Goal: Task Accomplishment & Management: Complete application form

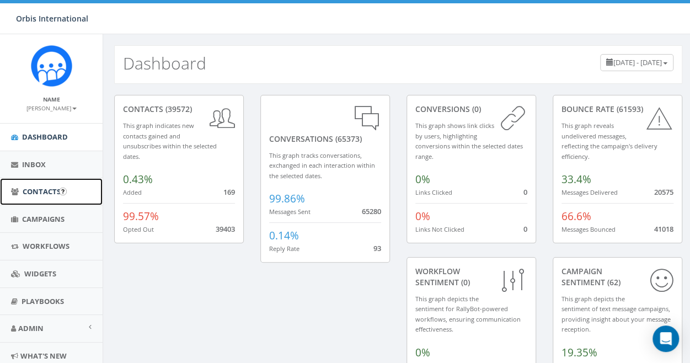
click at [40, 187] on span "Contacts" at bounding box center [42, 191] width 38 height 10
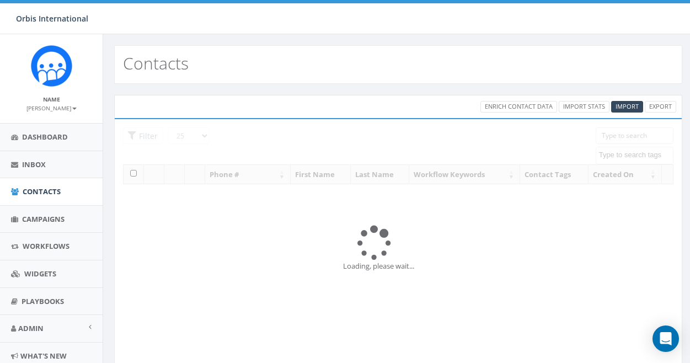
select select
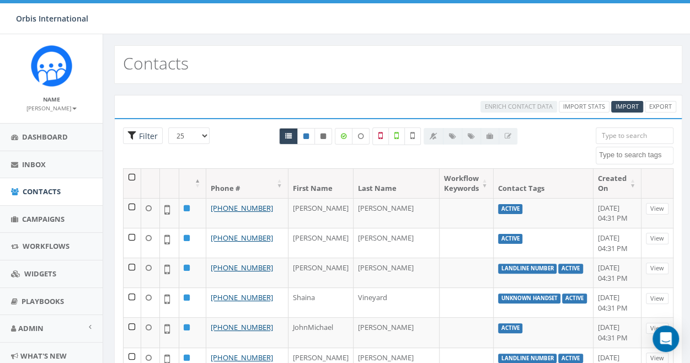
click at [141, 133] on span "Filter" at bounding box center [147, 136] width 22 height 10
radio input "true"
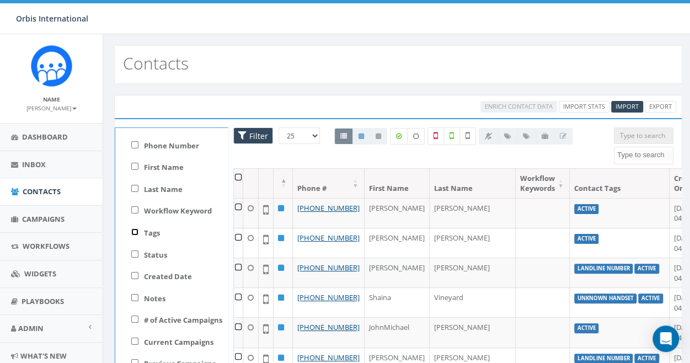
click at [135, 230] on input "Tags" at bounding box center [134, 231] width 7 height 7
checkbox input "true"
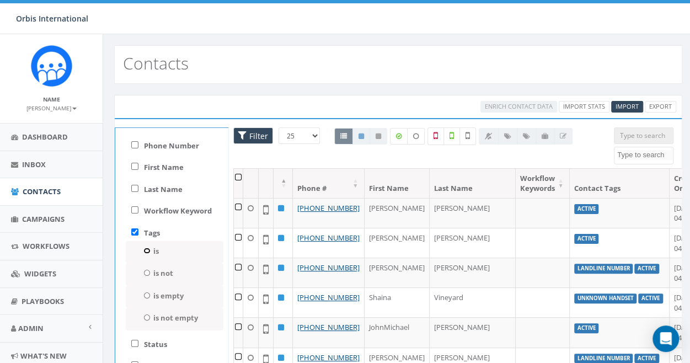
click at [144, 248] on input "is" at bounding box center [146, 251] width 7 height 6
radio input "true"
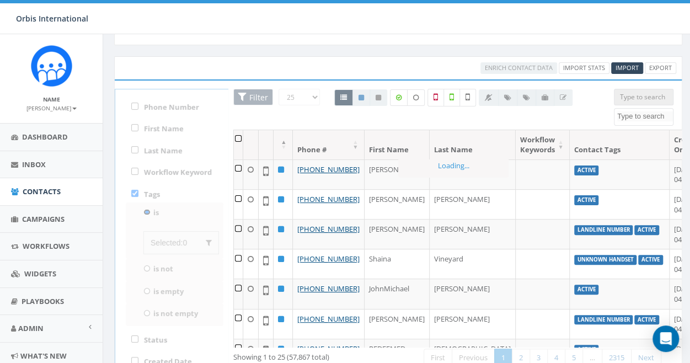
scroll to position [55, 0]
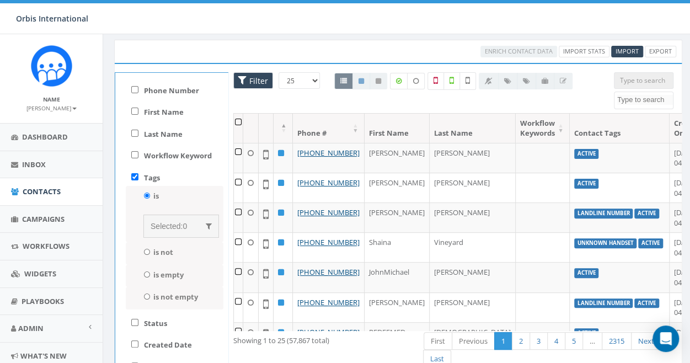
click at [181, 226] on span "Selected:" at bounding box center [167, 226] width 32 height 9
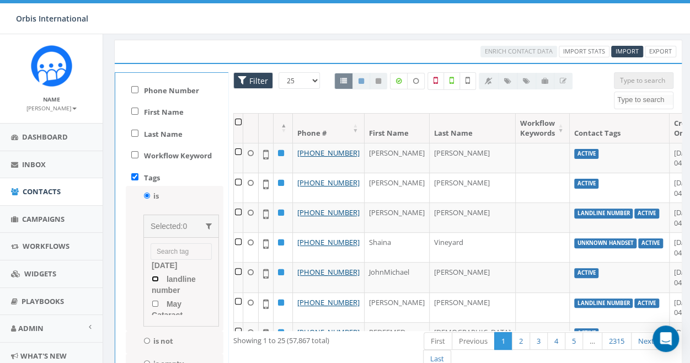
click at [154, 279] on number "landline number" at bounding box center [155, 279] width 7 height 6
checkbox number "true"
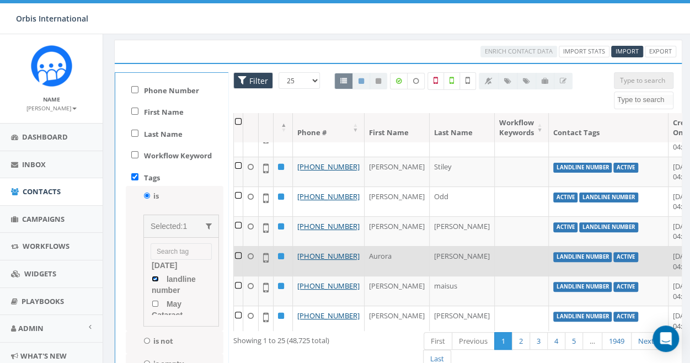
scroll to position [221, 0]
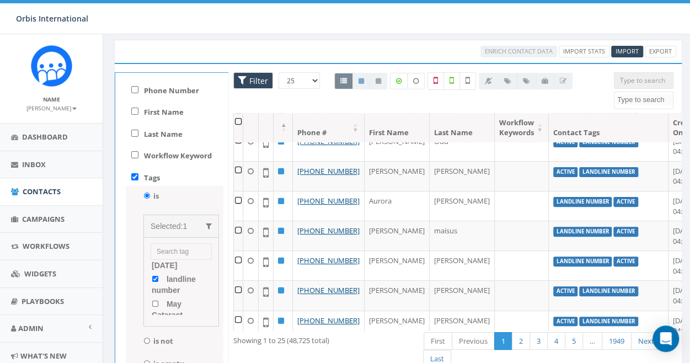
click at [380, 337] on div "Showing 1 to 25 (48,725 total)" at bounding box center [320, 338] width 174 height 15
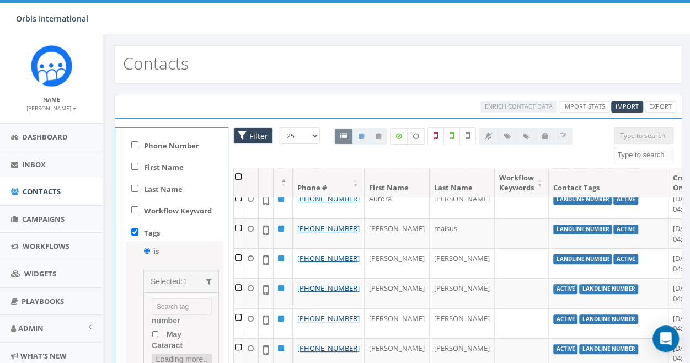
scroll to position [276, 0]
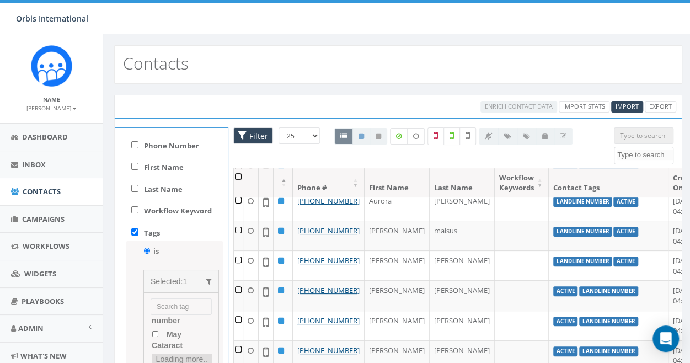
click at [236, 175] on th at bounding box center [238, 182] width 9 height 29
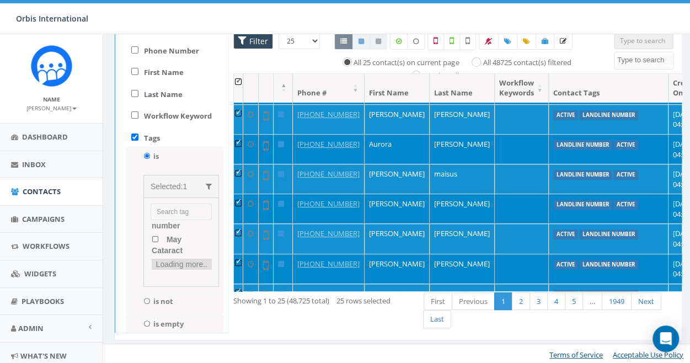
scroll to position [221, 0]
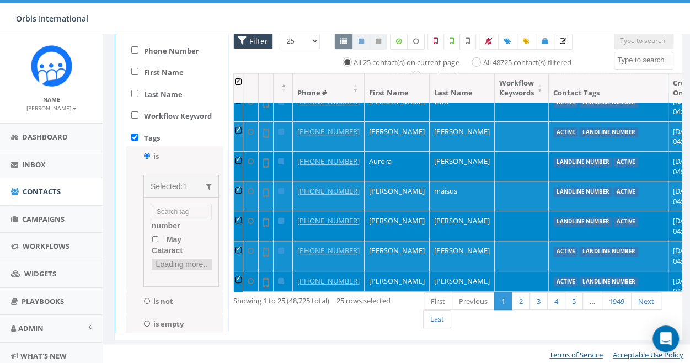
click at [193, 138] on div "Tags is Selected: 1 Active Import - 05/07/2025 Import - 05/30/2025 landline num…" at bounding box center [171, 245] width 112 height 234
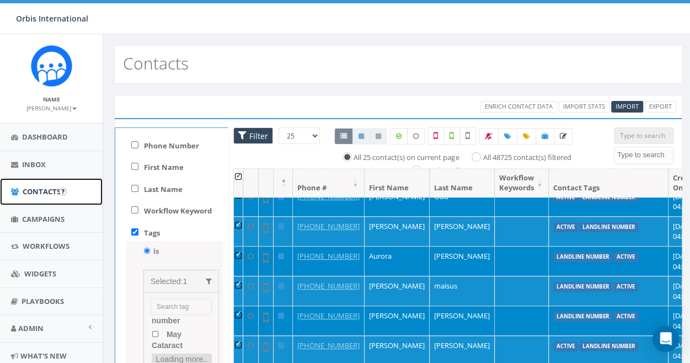
click at [33, 185] on link "Contacts" at bounding box center [51, 191] width 103 height 27
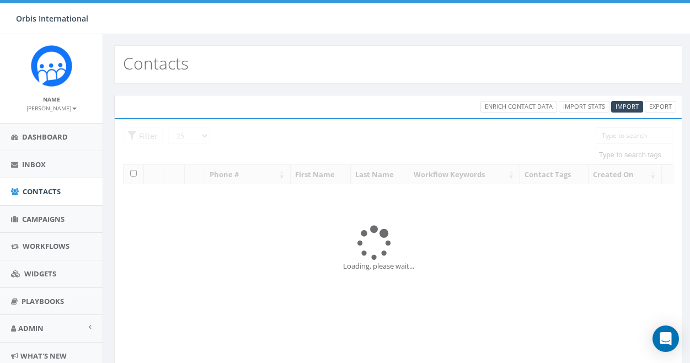
select select
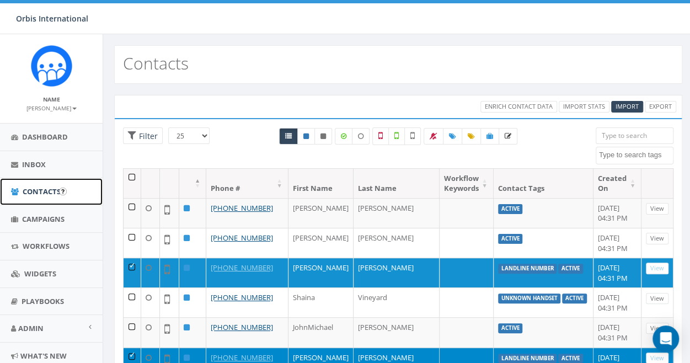
click at [50, 191] on span "Contacts" at bounding box center [42, 191] width 38 height 10
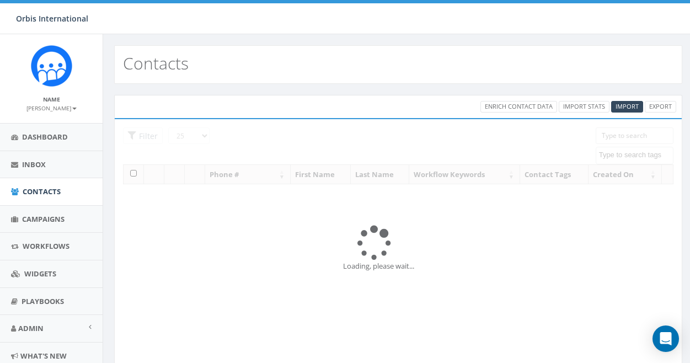
select select
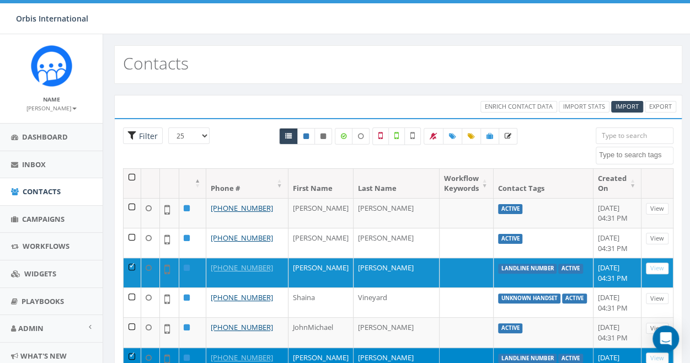
click at [133, 131] on span "Filter" at bounding box center [143, 135] width 40 height 17
radio input "true"
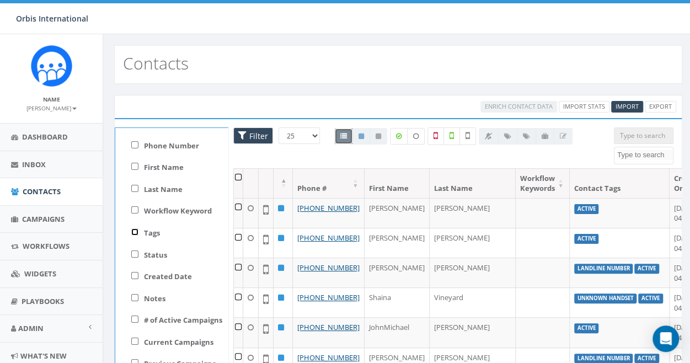
click at [132, 228] on input "Tags" at bounding box center [134, 231] width 7 height 7
checkbox input "true"
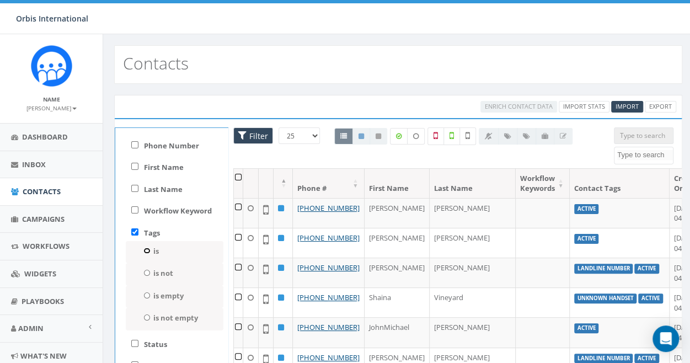
click at [147, 248] on input "is" at bounding box center [146, 251] width 7 height 6
radio input "true"
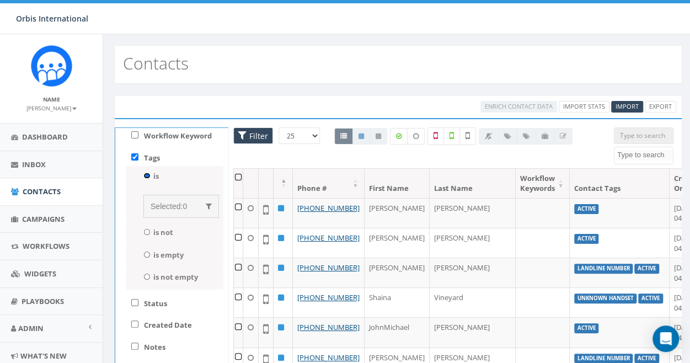
scroll to position [110, 0]
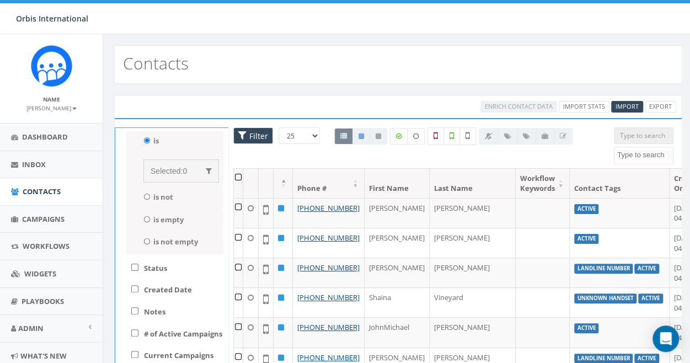
click at [171, 170] on span "Selected:" at bounding box center [167, 171] width 32 height 9
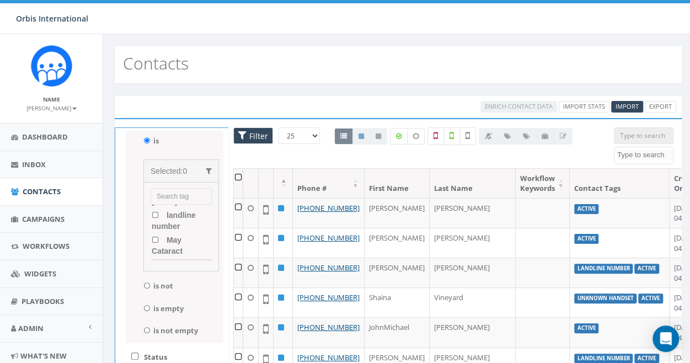
scroll to position [47, 0]
click at [152, 228] on number "landline number" at bounding box center [155, 231] width 7 height 6
checkbox number "true"
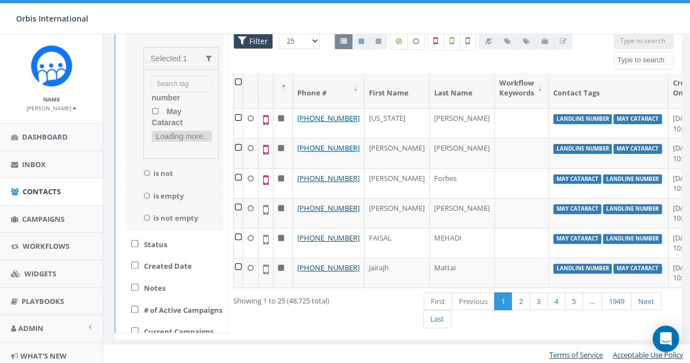
scroll to position [110, 0]
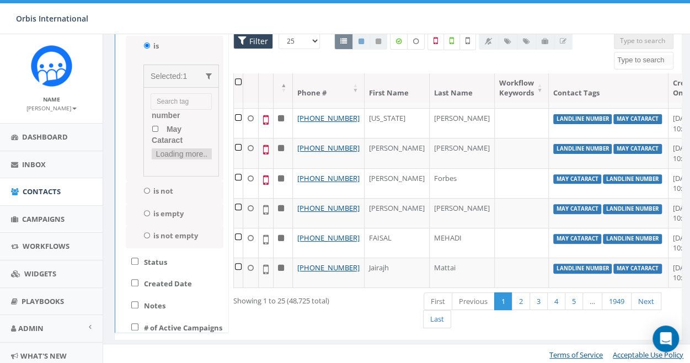
click at [160, 101] on input "search" at bounding box center [181, 101] width 61 height 17
type input "Landline"
click at [361, 320] on div "Showing 1 to 25 (48,725 total) First Previous 1 2 3 4 5 … 1949 Next Last" at bounding box center [453, 311] width 457 height 41
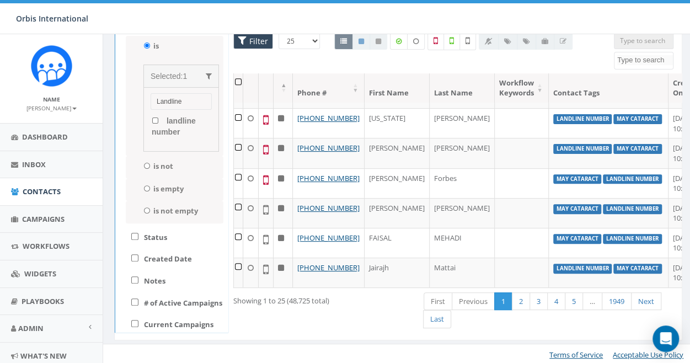
scroll to position [55, 0]
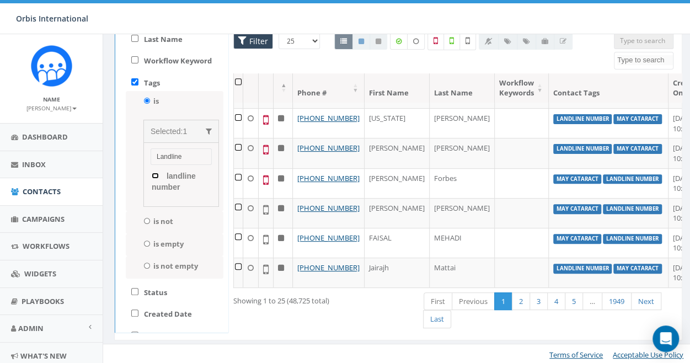
click at [154, 174] on number "landline number" at bounding box center [155, 176] width 7 height 6
checkbox number "true"
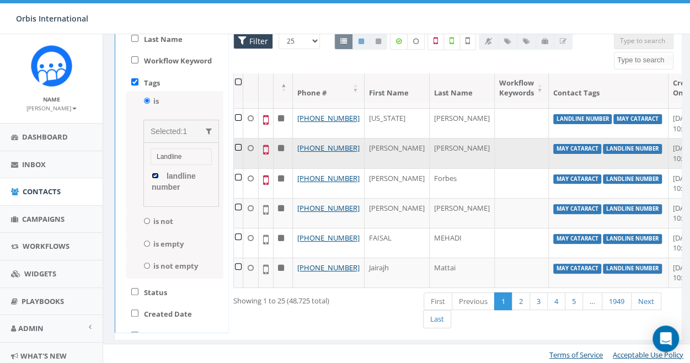
scroll to position [766, 0]
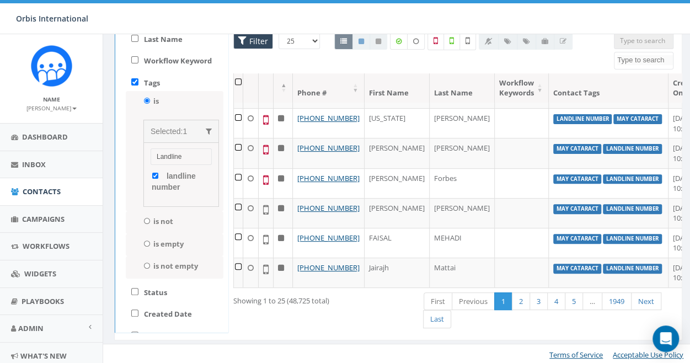
click at [237, 79] on th at bounding box center [238, 87] width 9 height 29
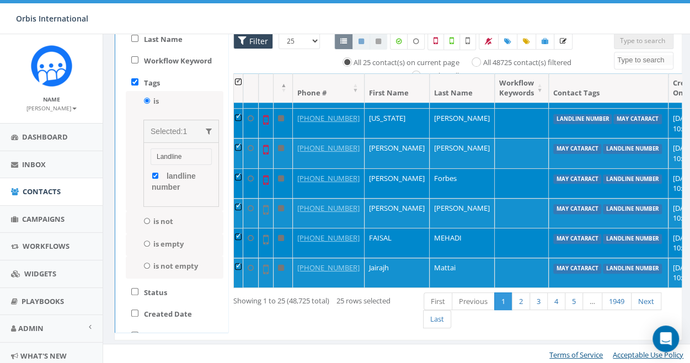
scroll to position [711, 0]
click at [479, 61] on input "All 48725 contact(s) filtered" at bounding box center [478, 61] width 7 height 7
radio input "true"
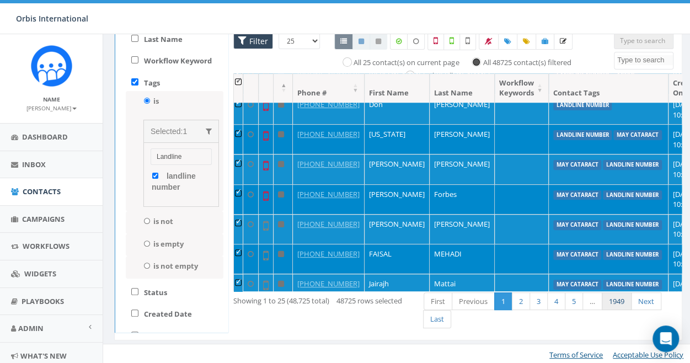
scroll to position [0, 0]
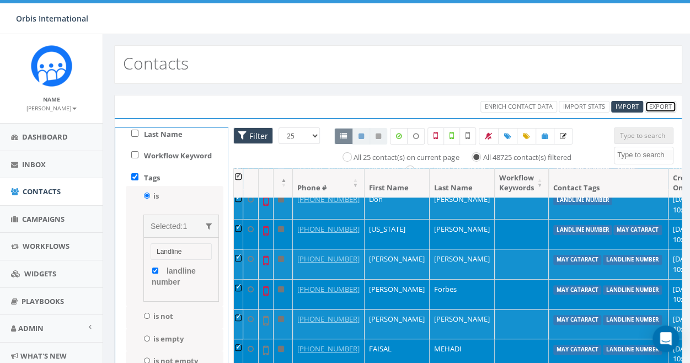
click at [664, 104] on link "Export" at bounding box center [660, 107] width 31 height 12
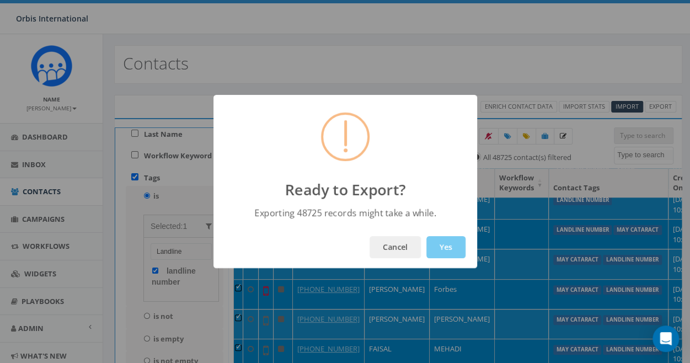
click at [441, 243] on button "Yes" at bounding box center [445, 247] width 39 height 22
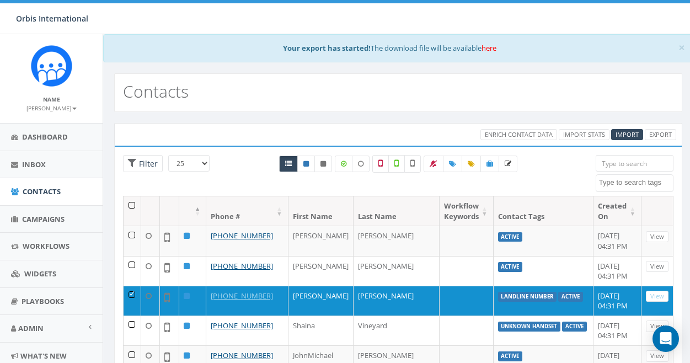
select select
click at [489, 46] on link "here" at bounding box center [488, 48] width 15 height 10
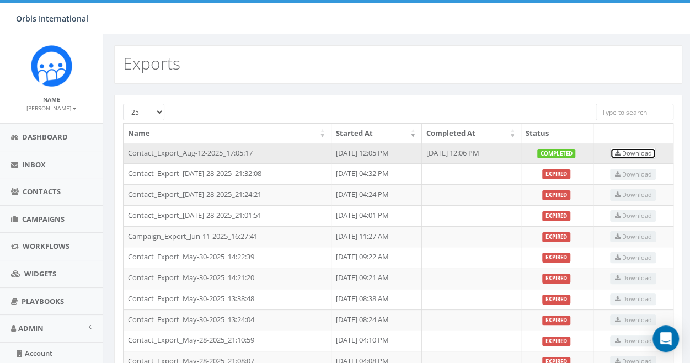
click at [629, 151] on span "Download" at bounding box center [632, 153] width 37 height 8
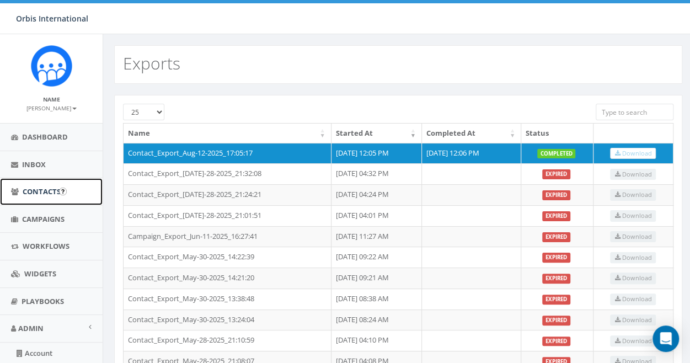
click at [36, 184] on link "Contacts" at bounding box center [51, 191] width 103 height 27
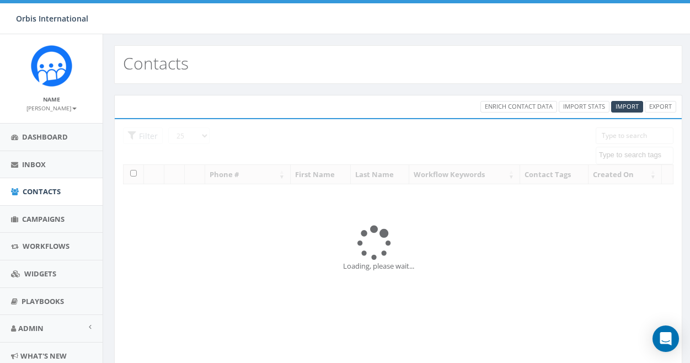
select select
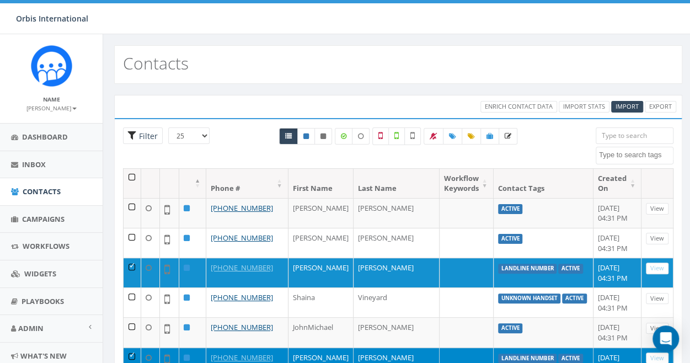
click at [147, 133] on span "Filter" at bounding box center [147, 136] width 22 height 10
radio input "true"
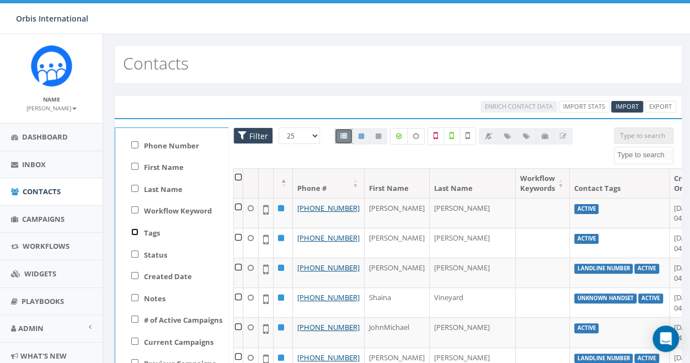
click at [134, 230] on input "Tags" at bounding box center [134, 231] width 7 height 7
checkbox input "true"
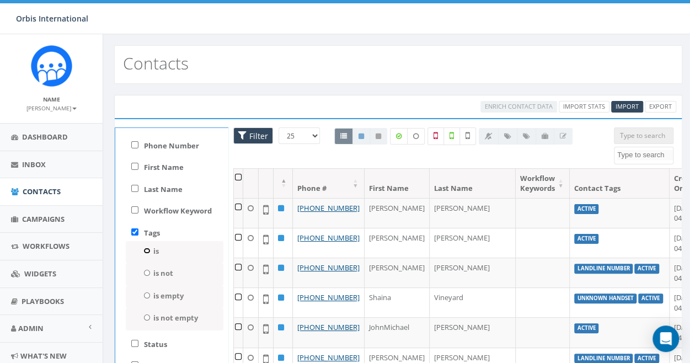
click at [143, 249] on input "is" at bounding box center [146, 251] width 7 height 6
radio input "true"
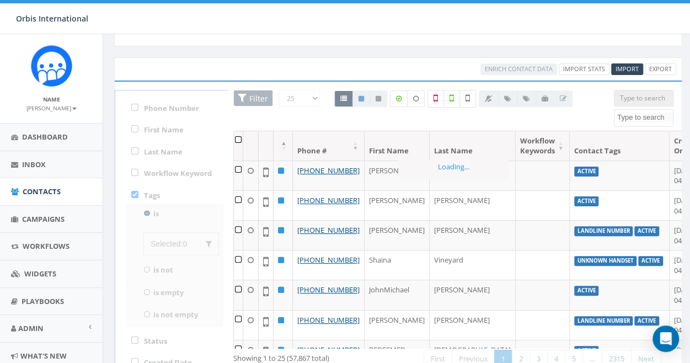
scroll to position [55, 0]
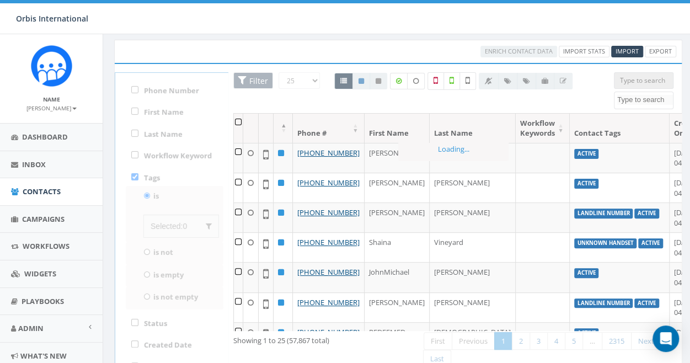
click at [163, 226] on div "25 50 100 Filter All 0 contact(s) on current page All 57867 contact(s) filtered…" at bounding box center [398, 221] width 550 height 299
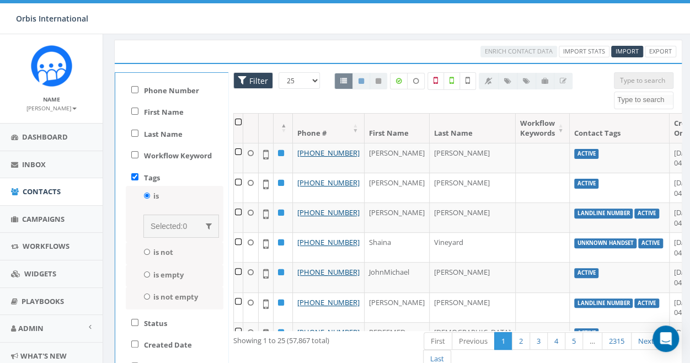
click at [161, 224] on span "Selected:" at bounding box center [167, 226] width 32 height 9
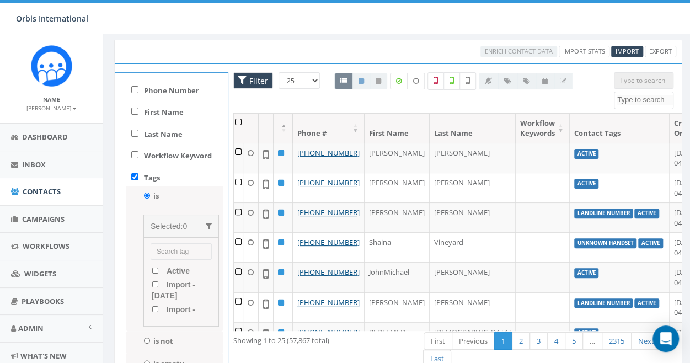
click at [162, 250] on input "search" at bounding box center [181, 251] width 61 height 17
type input "Landline"
click at [153, 277] on number "landline number" at bounding box center [155, 279] width 7 height 6
checkbox number "true"
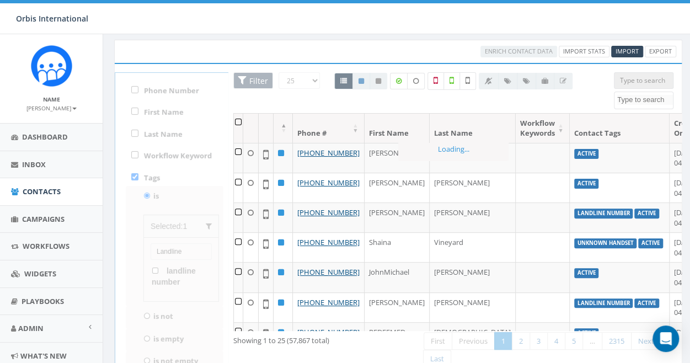
scroll to position [0, 0]
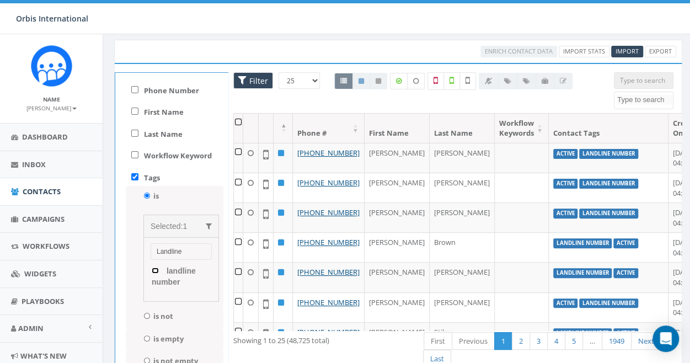
click at [152, 269] on number "landline number" at bounding box center [155, 270] width 7 height 6
checkbox number "true"
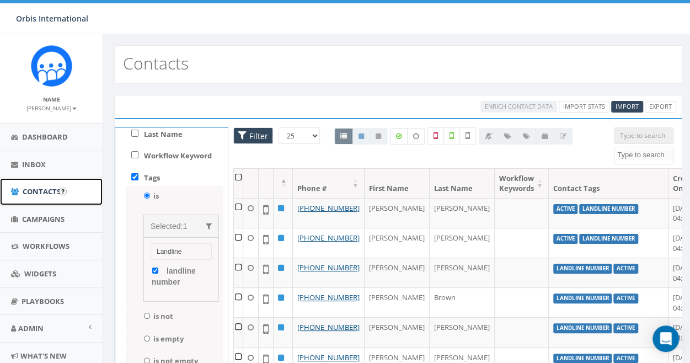
click at [30, 189] on span "Contacts" at bounding box center [42, 191] width 38 height 10
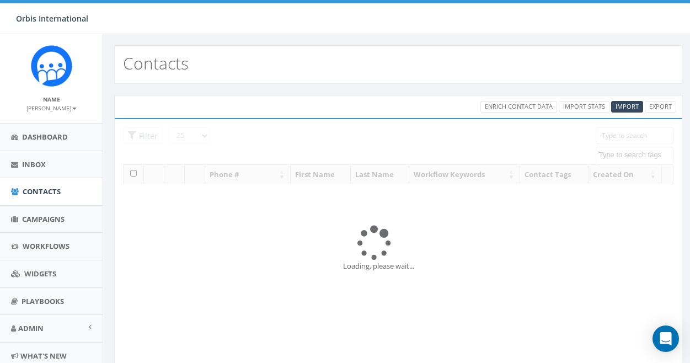
select select
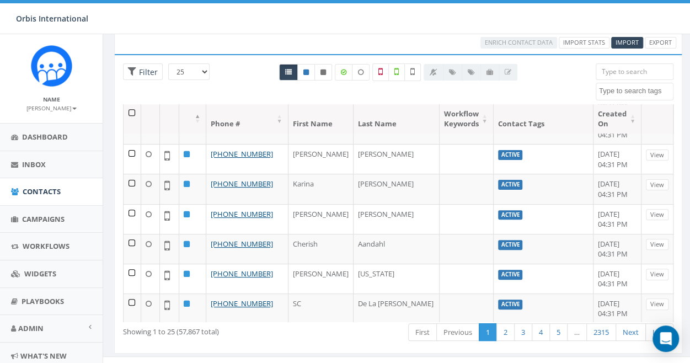
scroll to position [77, 0]
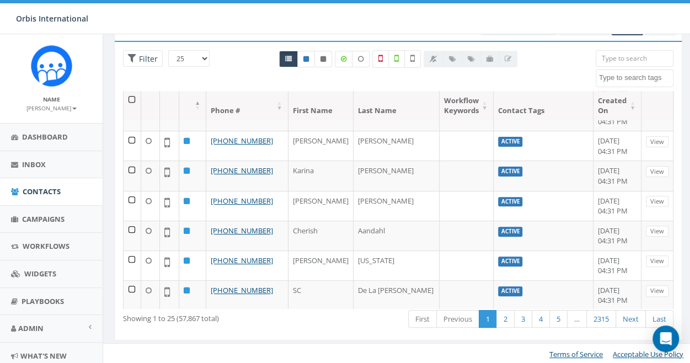
click at [133, 98] on th at bounding box center [133, 105] width 18 height 29
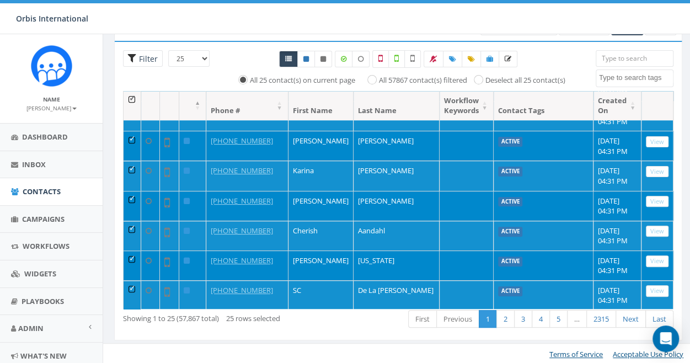
click at [138, 60] on span "Filter" at bounding box center [147, 58] width 22 height 10
radio input "true"
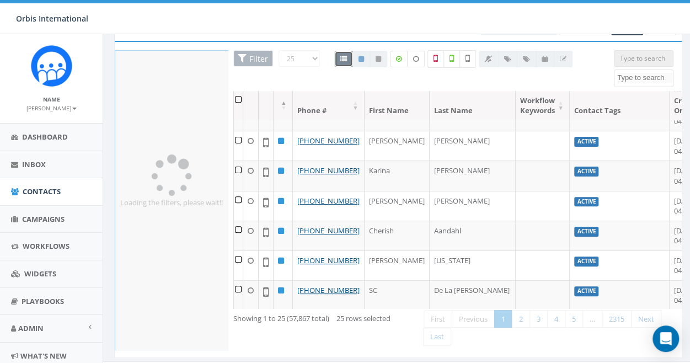
scroll to position [731, 0]
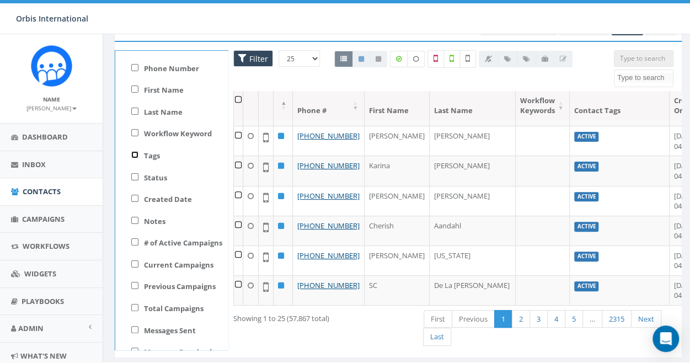
click at [132, 154] on input "Tags" at bounding box center [134, 154] width 7 height 7
checkbox input "true"
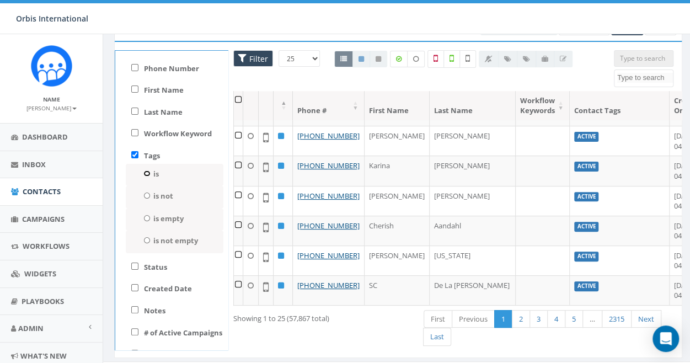
click at [144, 172] on input "is" at bounding box center [146, 173] width 7 height 6
radio input "true"
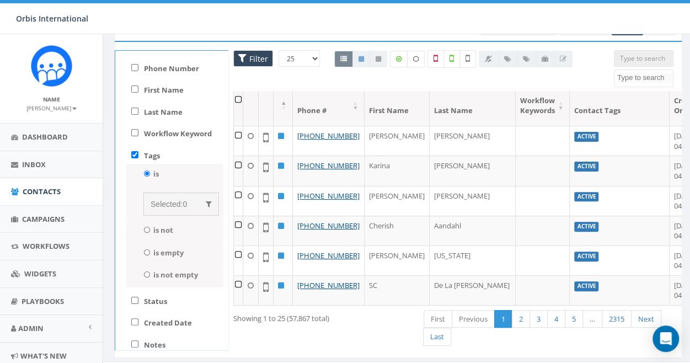
click at [158, 200] on span "Selected:" at bounding box center [167, 204] width 32 height 9
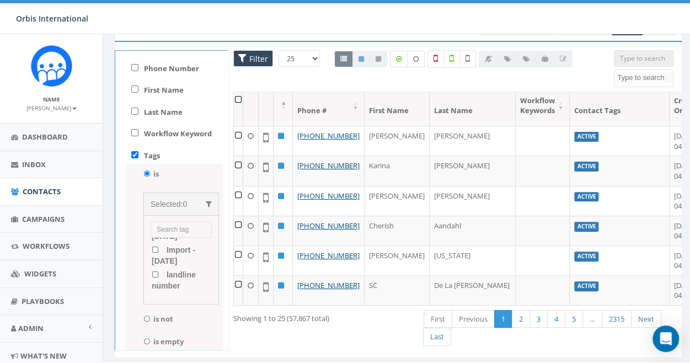
scroll to position [55, 0]
click at [154, 255] on number "landline number" at bounding box center [155, 257] width 7 height 6
checkbox number "true"
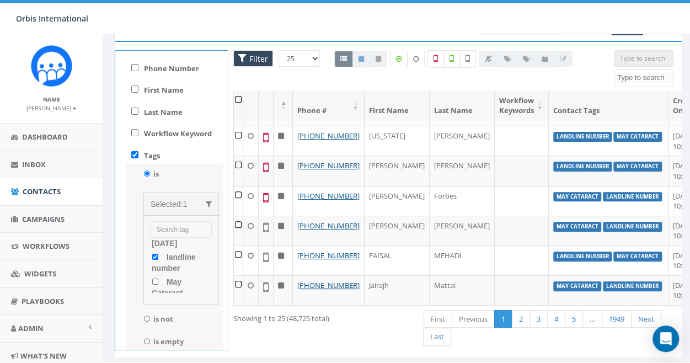
click at [235, 96] on th at bounding box center [238, 105] width 9 height 29
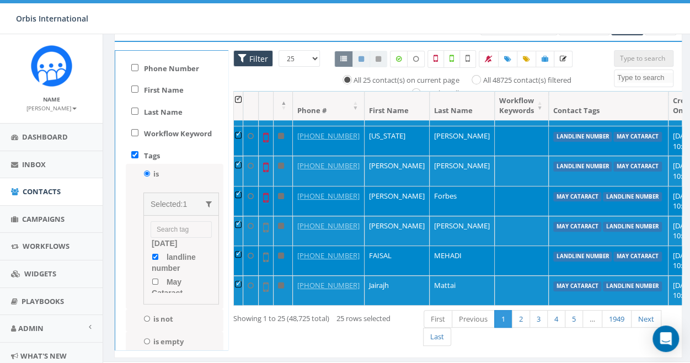
scroll to position [621, 0]
click at [480, 77] on input "All 48725 contact(s) filtered" at bounding box center [478, 79] width 7 height 7
radio input "true"
click at [485, 56] on icon at bounding box center [489, 59] width 8 height 7
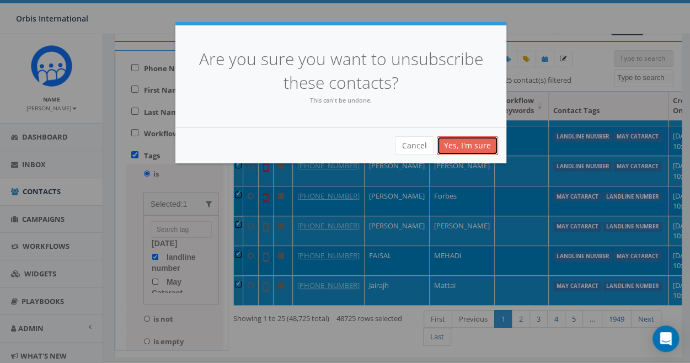
click at [463, 143] on link "Yes, I'm sure" at bounding box center [467, 145] width 61 height 19
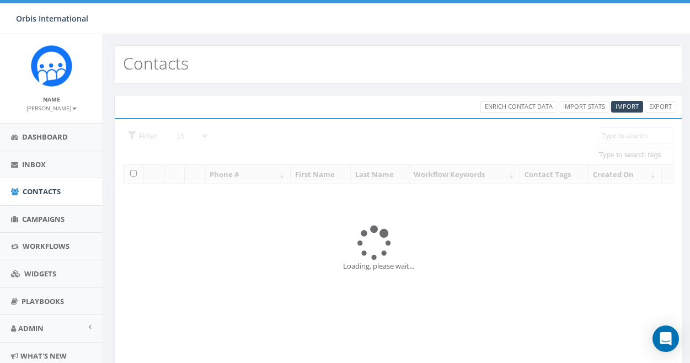
select select
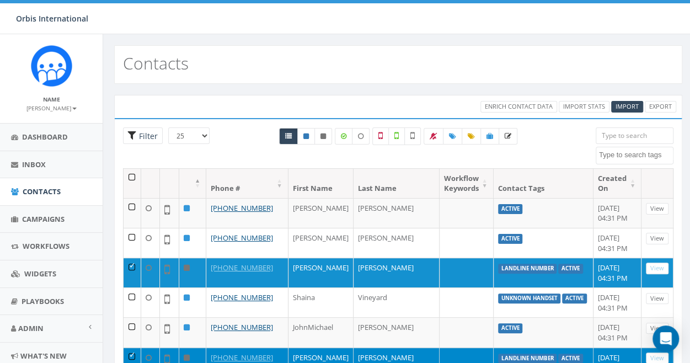
click at [147, 129] on span "Filter" at bounding box center [143, 135] width 40 height 17
radio input "true"
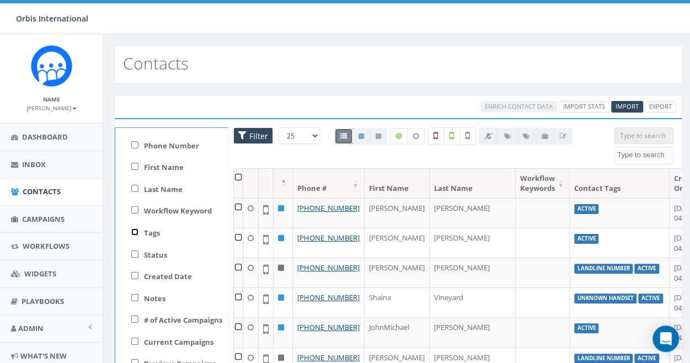
click at [135, 231] on input "Tags" at bounding box center [134, 231] width 7 height 7
checkbox input "true"
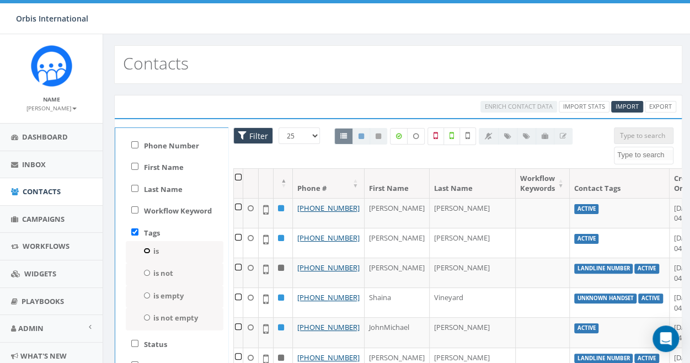
click at [143, 248] on input "is" at bounding box center [146, 251] width 7 height 6
radio input "true"
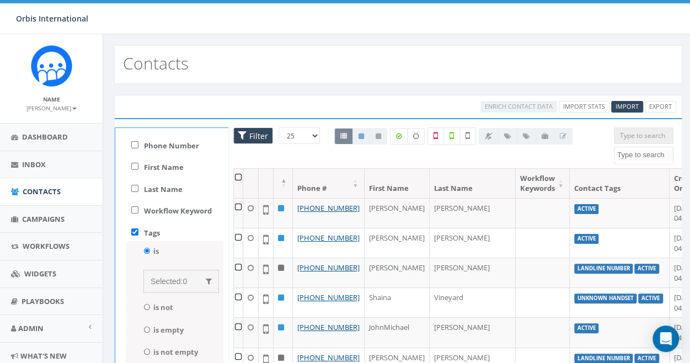
click at [163, 280] on span "Selected:" at bounding box center [167, 281] width 32 height 9
click at [154, 326] on input "Active" at bounding box center [155, 326] width 7 height 6
checkbox input "true"
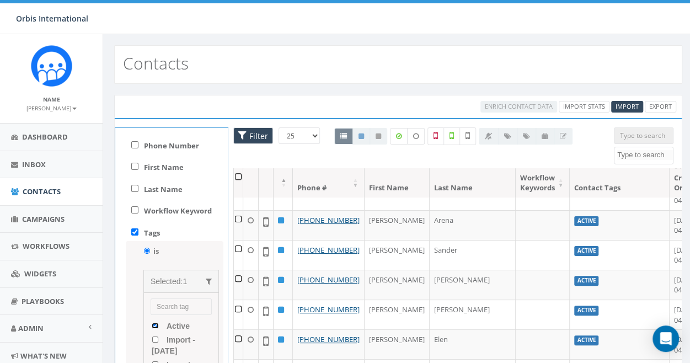
scroll to position [270, 0]
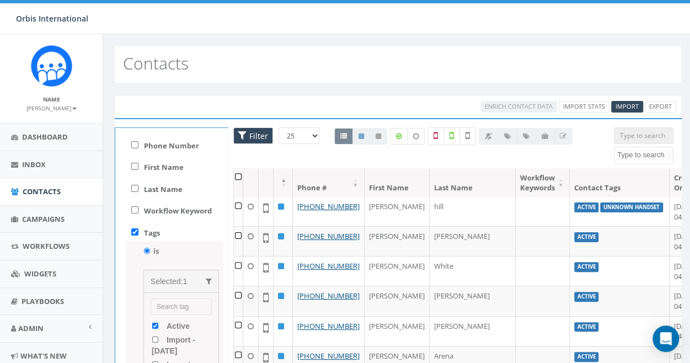
click at [237, 176] on th at bounding box center [238, 182] width 9 height 29
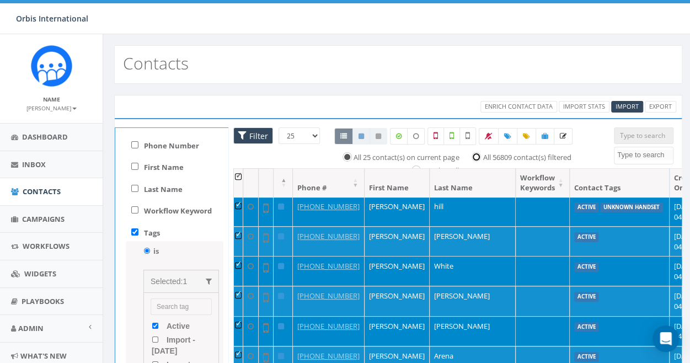
click at [478, 154] on input "All 56809 contact(s) filtered" at bounding box center [478, 156] width 7 height 7
radio input "true"
click at [346, 155] on input "All 25 contact(s) on current page" at bounding box center [349, 156] width 7 height 7
radio input "true"
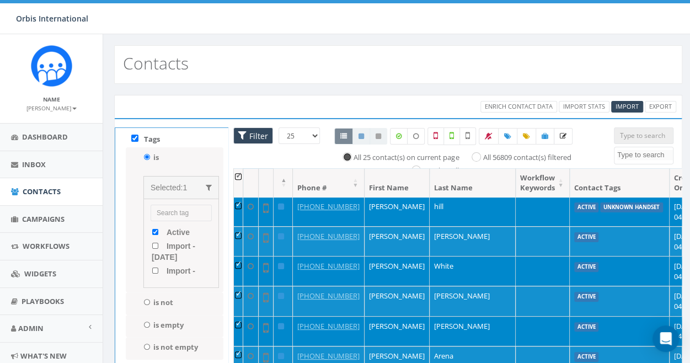
scroll to position [110, 0]
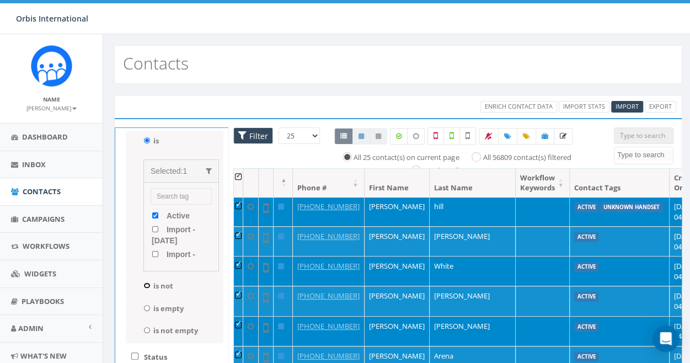
click at [144, 282] on input "is not" at bounding box center [146, 285] width 7 height 6
radio input "true"
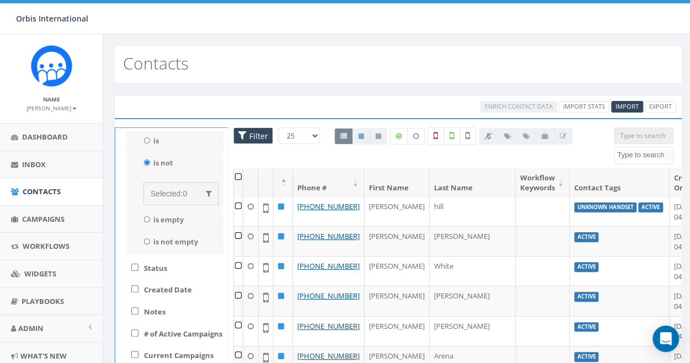
click at [160, 193] on span "Selected:" at bounding box center [167, 193] width 32 height 9
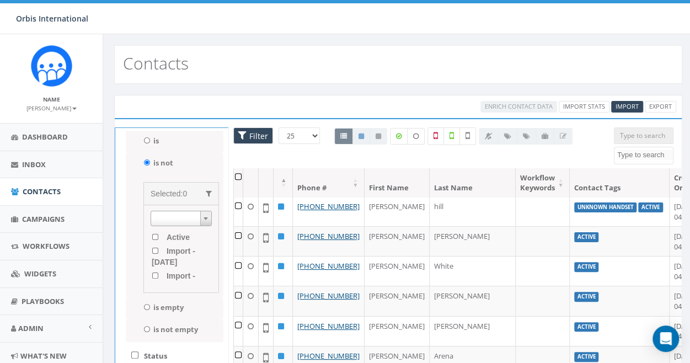
click at [165, 209] on div "Active Import - 05/07/2025 Import - 05/30/2025 landline number May Cataract Loa…" at bounding box center [181, 249] width 76 height 88
click at [164, 213] on span at bounding box center [181, 218] width 61 height 15
type input "Landline"
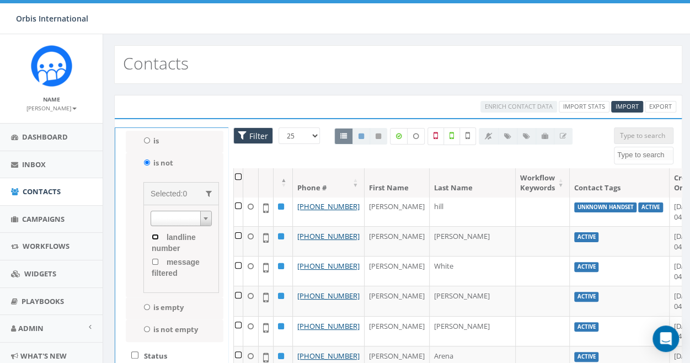
click at [152, 235] on number "landline number" at bounding box center [155, 237] width 7 height 6
checkbox number "true"
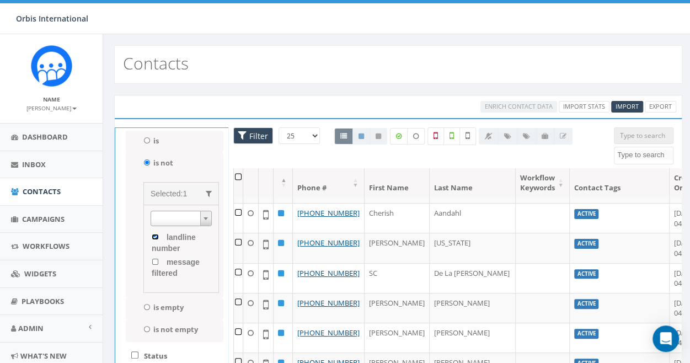
scroll to position [656, 0]
click at [664, 104] on link "Export" at bounding box center [660, 107] width 31 height 12
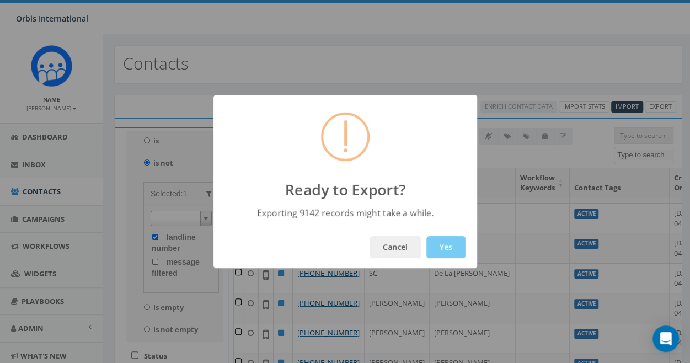
click at [449, 242] on button "Yes" at bounding box center [445, 247] width 39 height 22
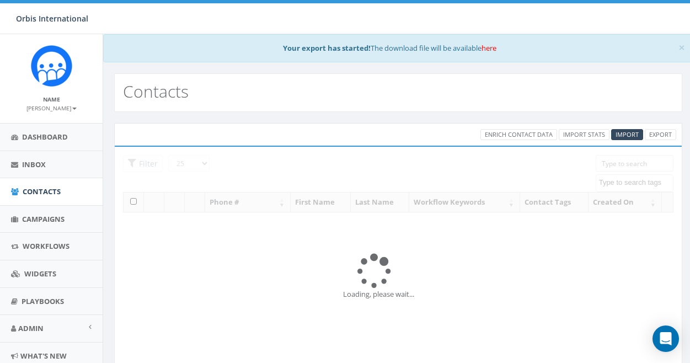
select select
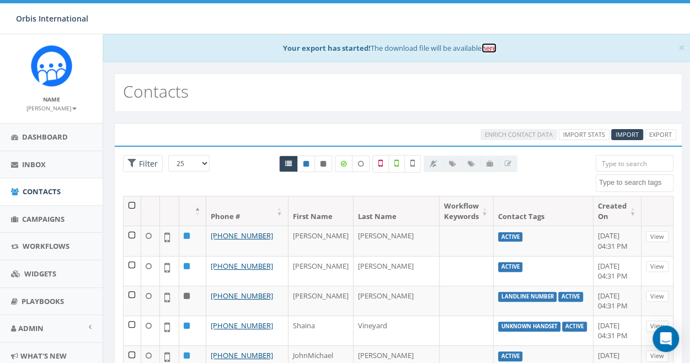
click at [490, 45] on link "here" at bounding box center [488, 48] width 15 height 10
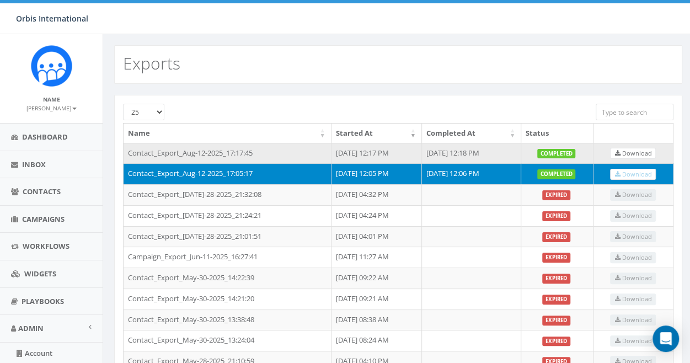
click at [576, 150] on label "completed" at bounding box center [556, 154] width 39 height 10
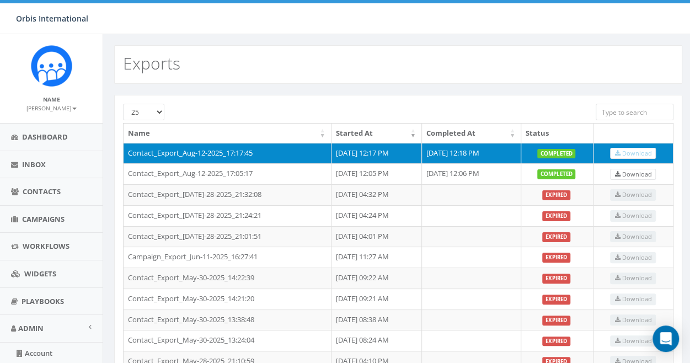
click at [562, 153] on label "completed" at bounding box center [556, 154] width 39 height 10
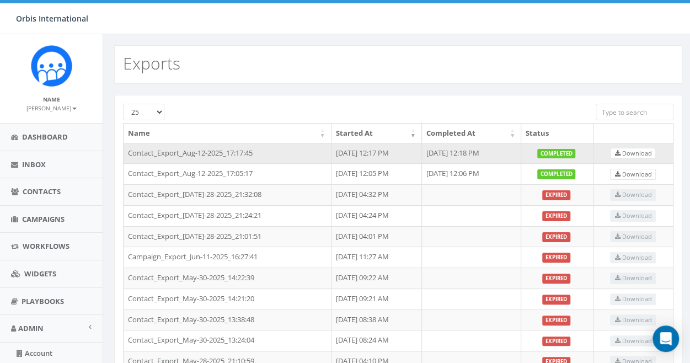
click at [564, 152] on label "completed" at bounding box center [556, 154] width 39 height 10
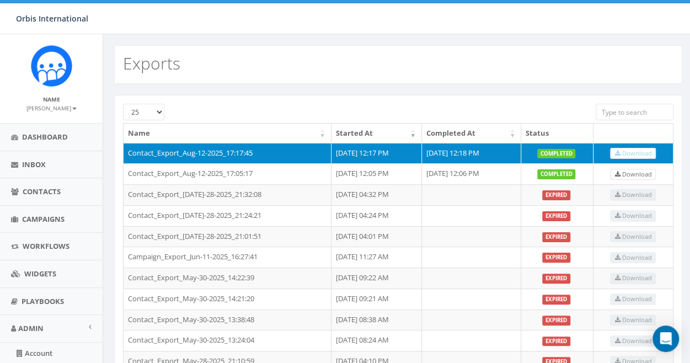
click at [564, 151] on label "completed" at bounding box center [556, 154] width 39 height 10
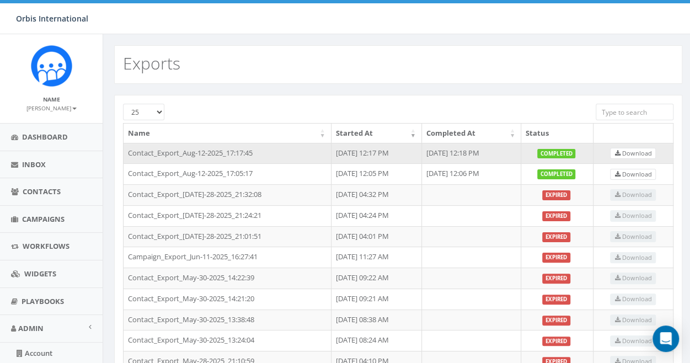
click at [565, 150] on label "completed" at bounding box center [556, 154] width 39 height 10
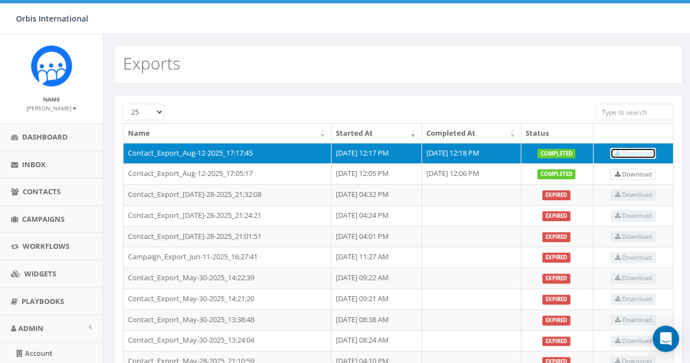
click at [636, 151] on span "Download" at bounding box center [632, 153] width 37 height 8
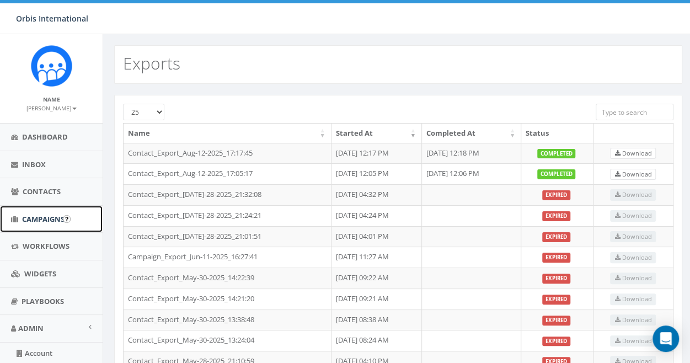
click at [45, 222] on span "Campaigns" at bounding box center [43, 219] width 42 height 10
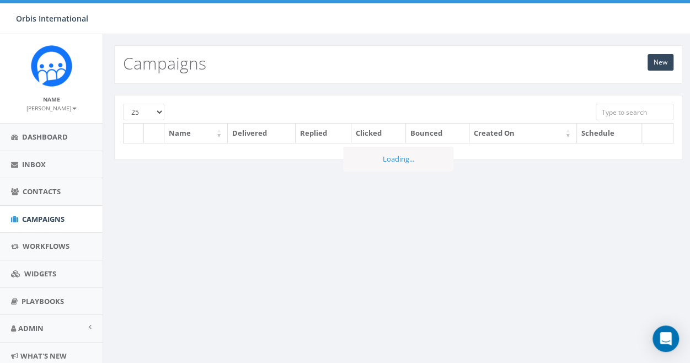
click at [41, 186] on span "Contacts" at bounding box center [42, 191] width 38 height 10
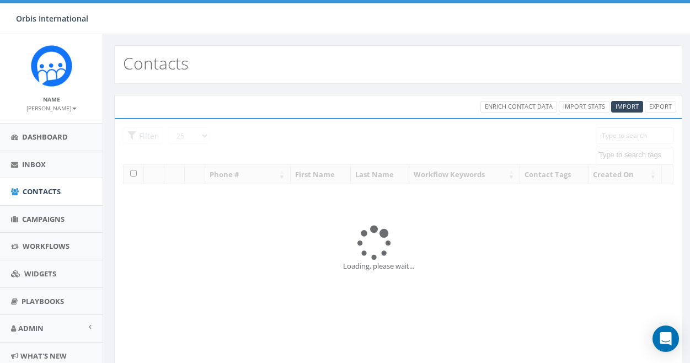
select select
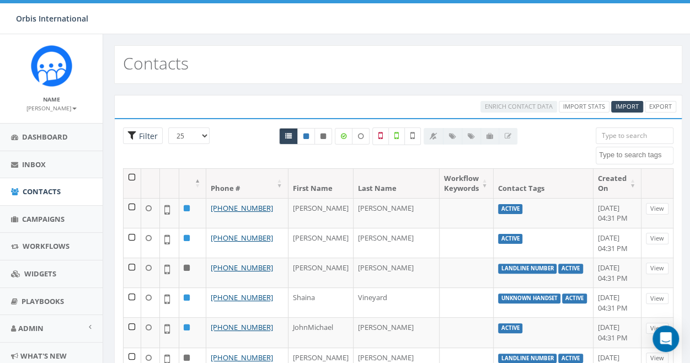
click at [143, 131] on span "Filter" at bounding box center [147, 136] width 22 height 10
radio input "true"
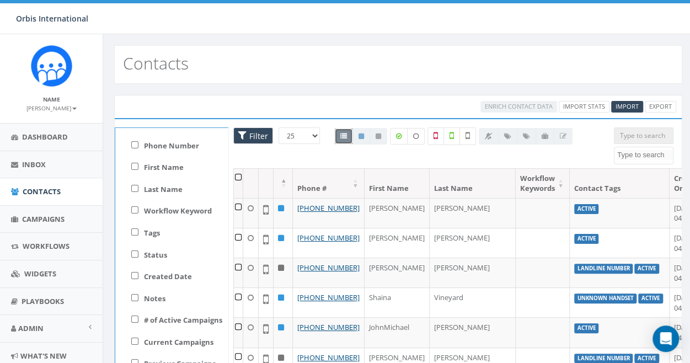
scroll to position [55, 0]
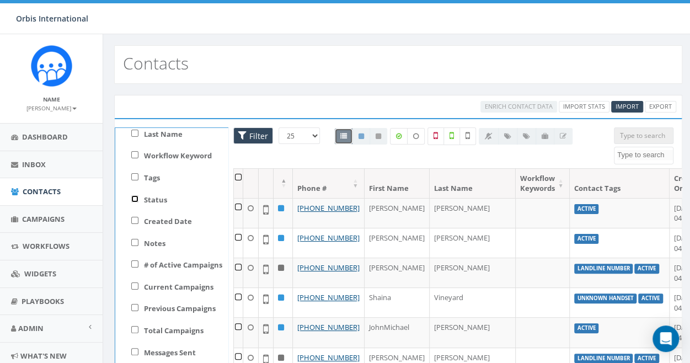
click at [135, 196] on input "Status" at bounding box center [134, 198] width 7 height 7
checkbox input "true"
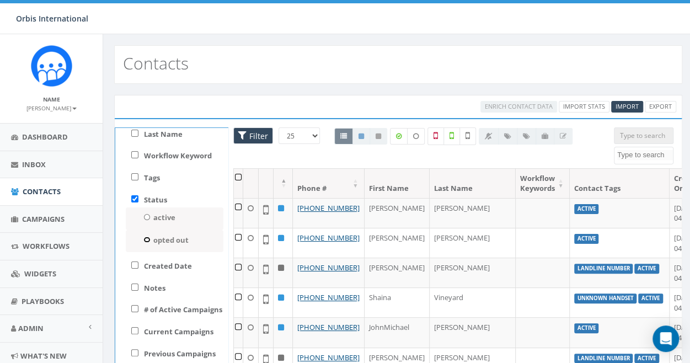
click at [146, 239] on out-status-filter "opted out" at bounding box center [146, 240] width 7 height 6
radio out-status-filter "true"
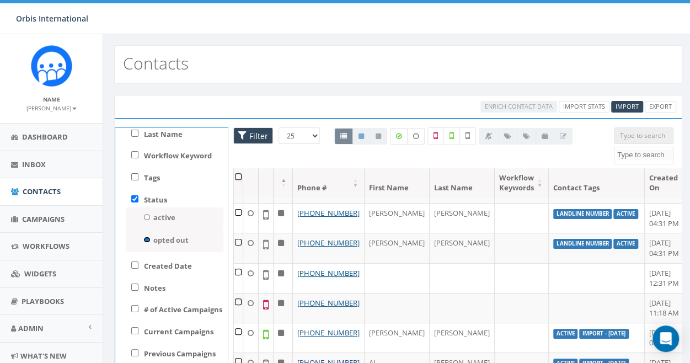
scroll to position [537, 0]
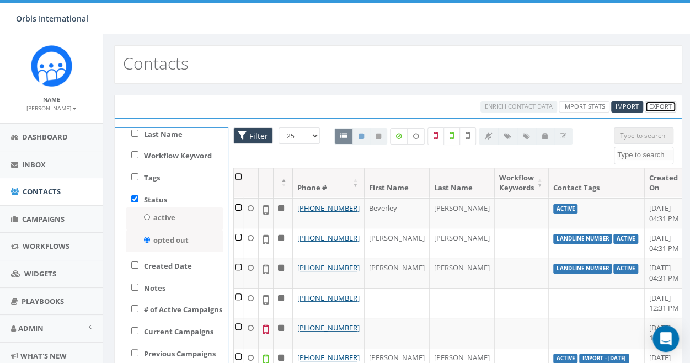
click at [660, 102] on link "Export" at bounding box center [660, 107] width 31 height 12
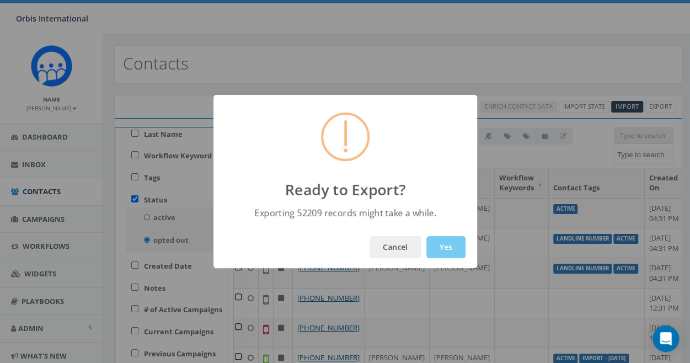
click at [441, 243] on button "Yes" at bounding box center [445, 247] width 39 height 22
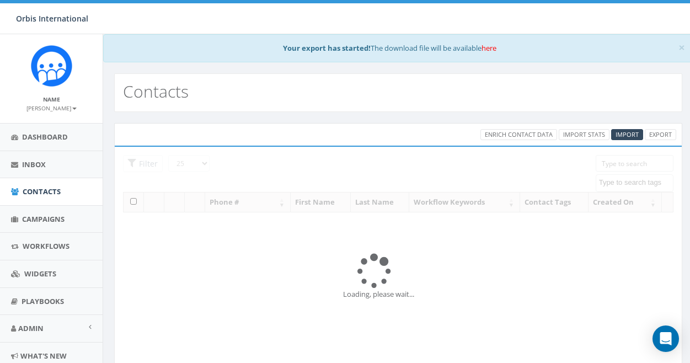
select select
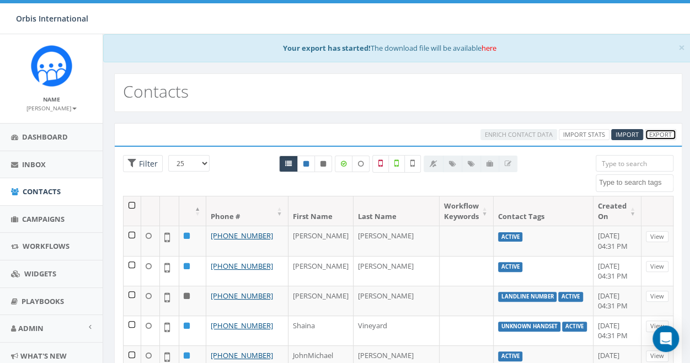
click at [663, 135] on link "Export" at bounding box center [660, 135] width 31 height 12
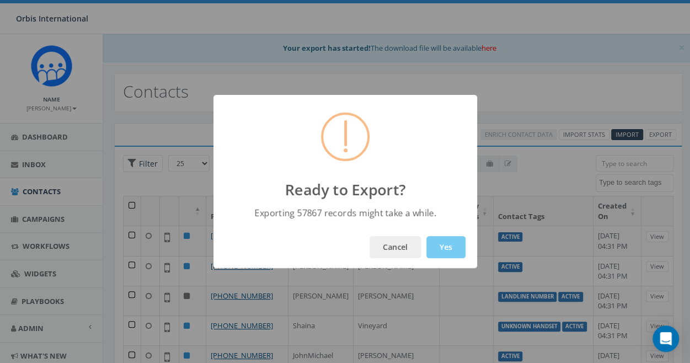
click at [450, 244] on button "Yes" at bounding box center [445, 247] width 39 height 22
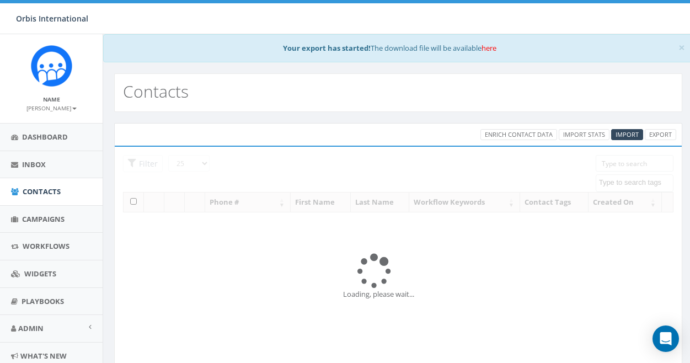
select select
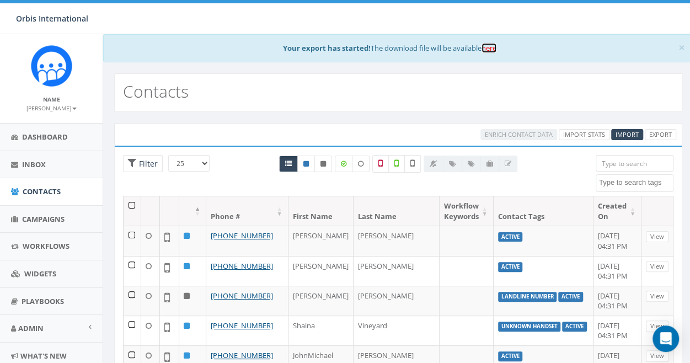
click at [493, 50] on link "here" at bounding box center [488, 48] width 15 height 10
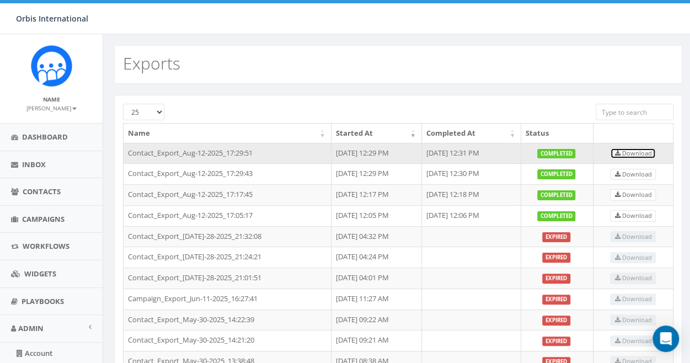
click at [637, 152] on span "Download" at bounding box center [632, 153] width 37 height 8
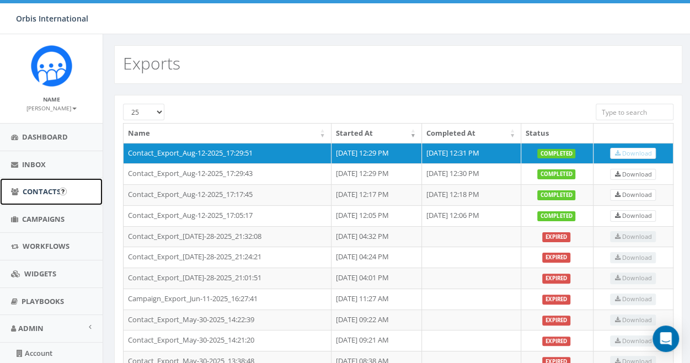
click at [44, 186] on span "Contacts" at bounding box center [42, 191] width 38 height 10
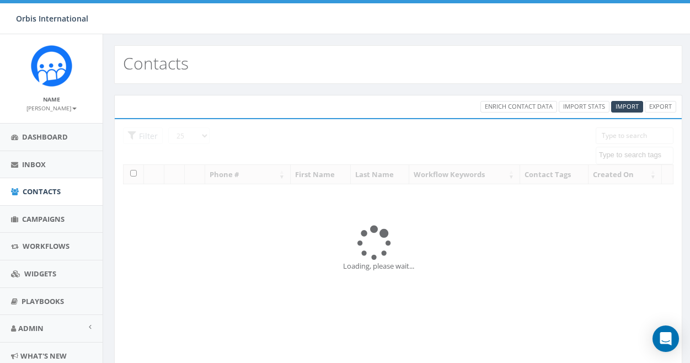
select select
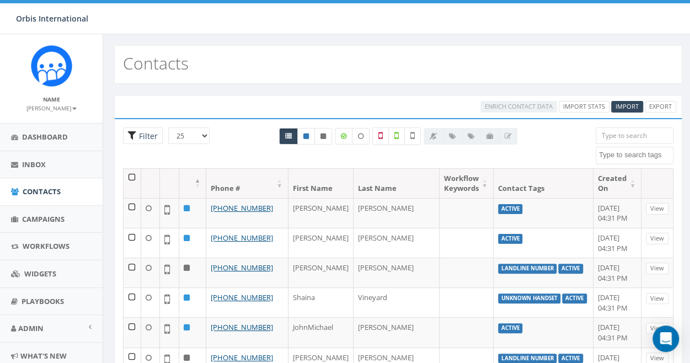
click at [132, 134] on span "Filter" at bounding box center [143, 135] width 40 height 17
radio input "true"
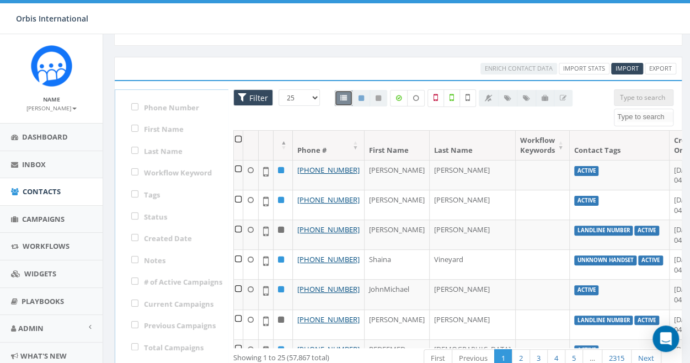
scroll to position [55, 0]
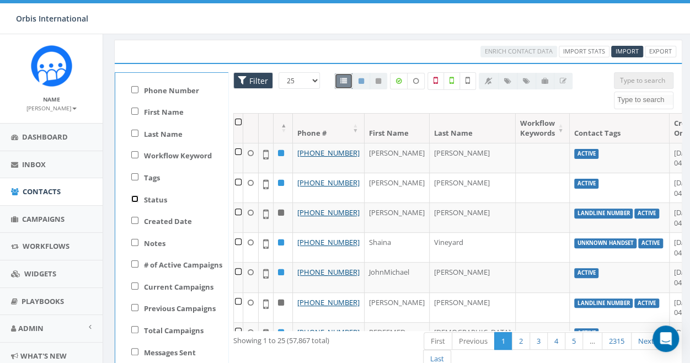
click at [135, 197] on input "Status" at bounding box center [134, 198] width 7 height 7
checkbox input "true"
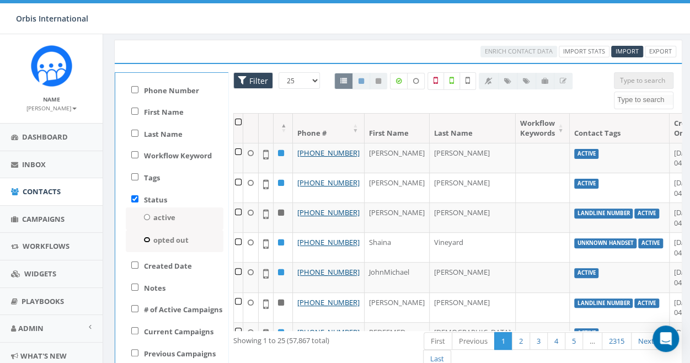
click at [145, 239] on out-status-filter "opted out" at bounding box center [146, 240] width 7 height 6
radio out-status-filter "true"
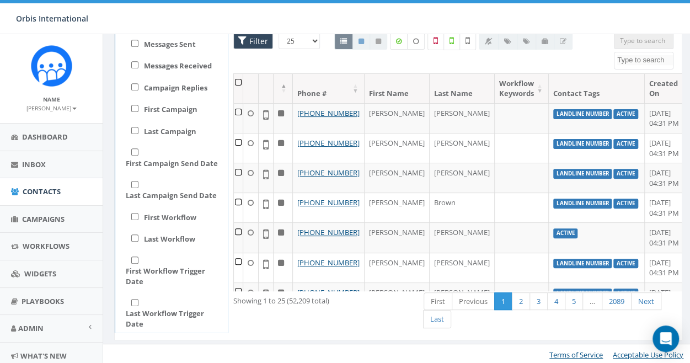
scroll to position [331, 0]
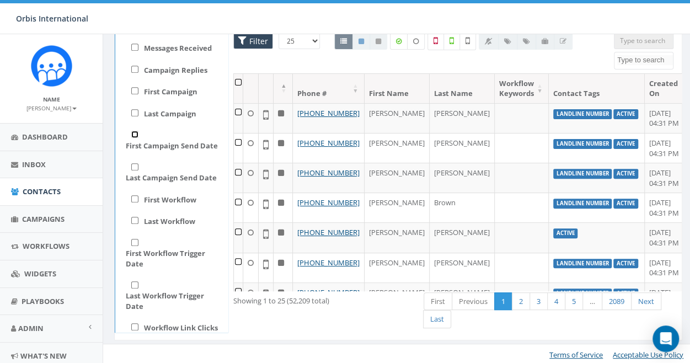
click at [135, 138] on input "First Campaign Send Date" at bounding box center [134, 134] width 7 height 7
checkbox input "true"
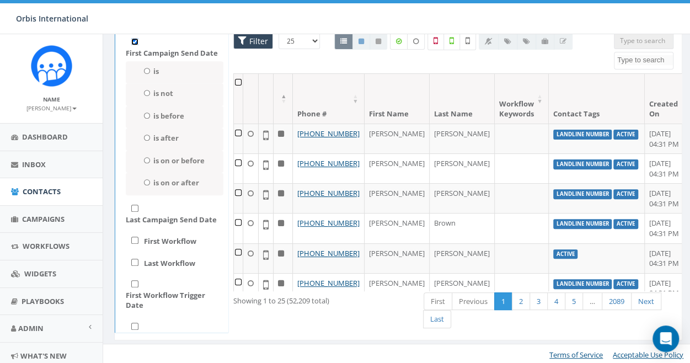
scroll to position [441, 0]
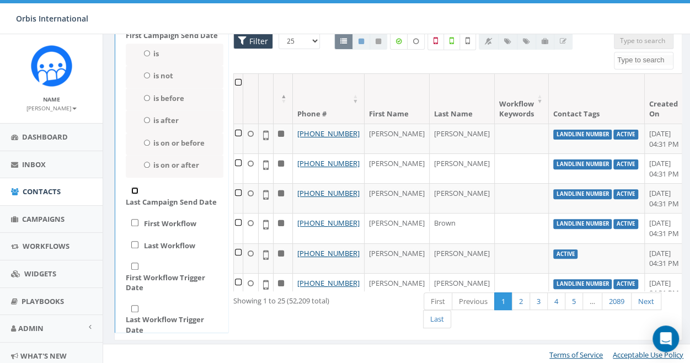
click at [135, 194] on input "Last Campaign Send Date" at bounding box center [134, 190] width 7 height 7
checkbox input "true"
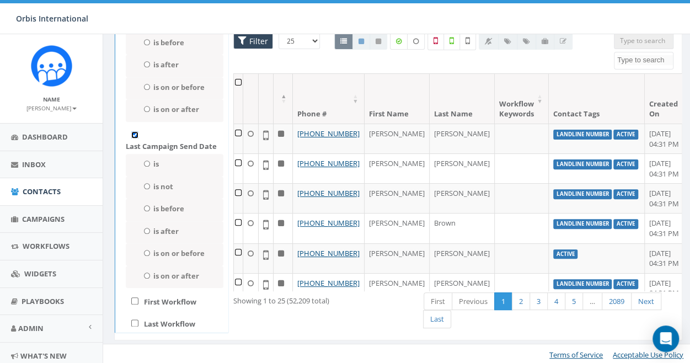
scroll to position [551, 0]
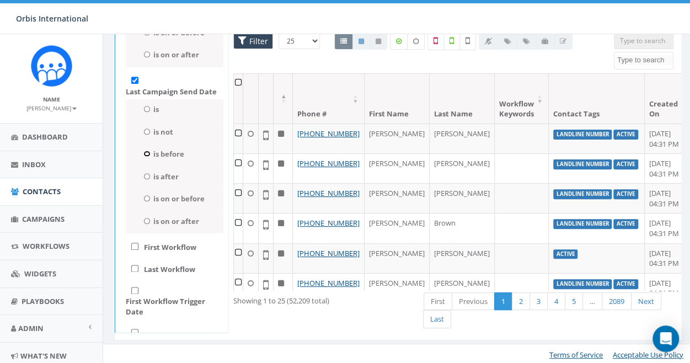
click at [145, 157] on input "is before" at bounding box center [146, 154] width 7 height 6
radio input "true"
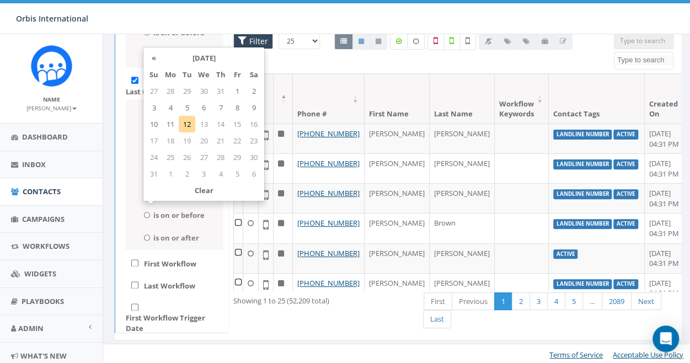
click at [156, 179] on input at bounding box center [181, 170] width 76 height 17
click at [157, 56] on th "«" at bounding box center [154, 58] width 17 height 17
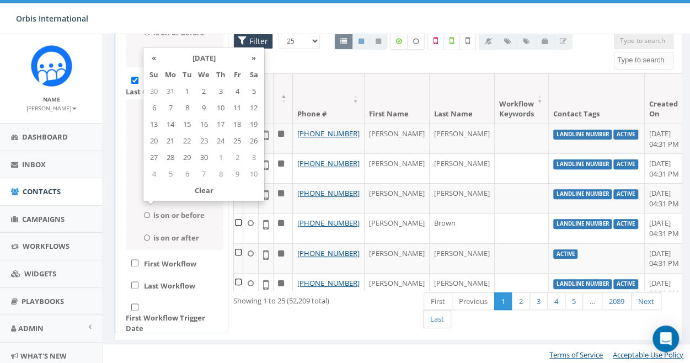
click at [157, 56] on th "«" at bounding box center [154, 58] width 17 height 17
click at [253, 87] on td "1" at bounding box center [253, 91] width 17 height 17
type input "Mar 01 2025"
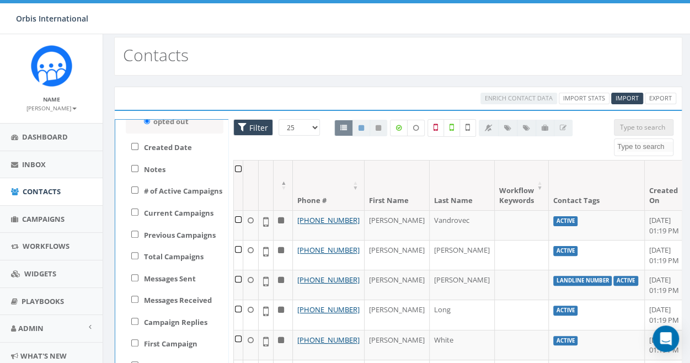
scroll to position [0, 0]
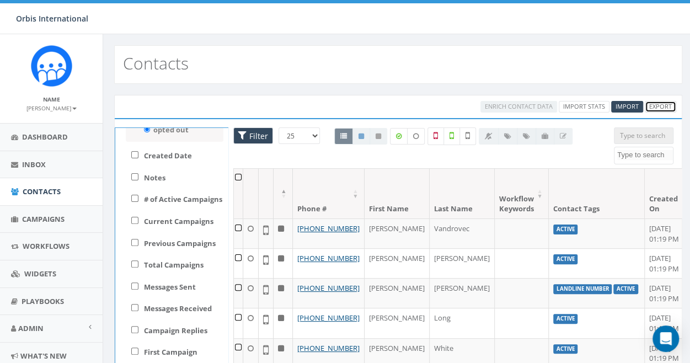
click at [659, 108] on link "Export" at bounding box center [660, 107] width 31 height 12
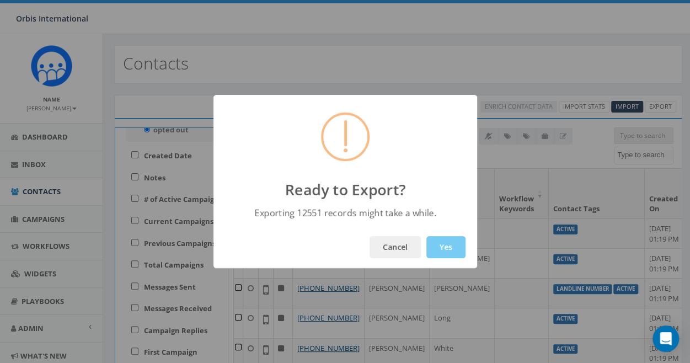
click at [448, 245] on button "Yes" at bounding box center [445, 247] width 39 height 22
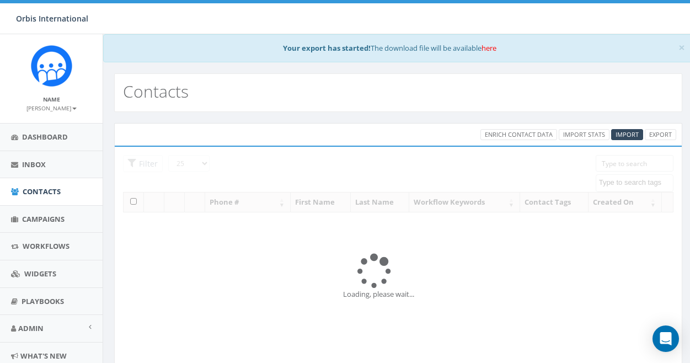
select select
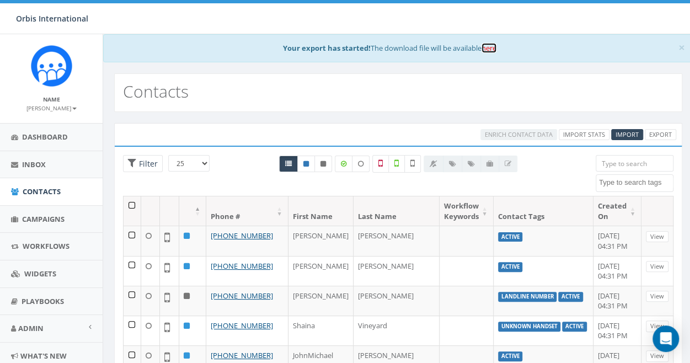
click at [492, 46] on link "here" at bounding box center [488, 48] width 15 height 10
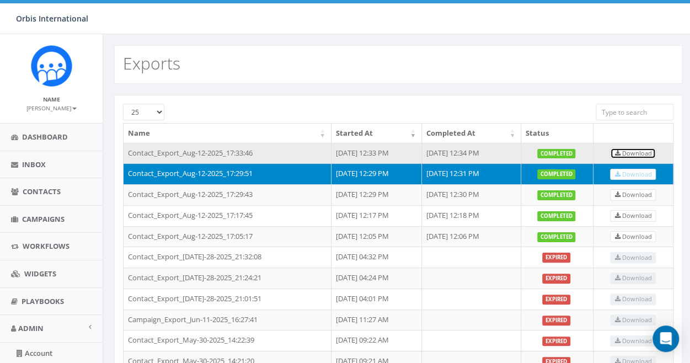
click at [631, 151] on span "Download" at bounding box center [632, 153] width 37 height 8
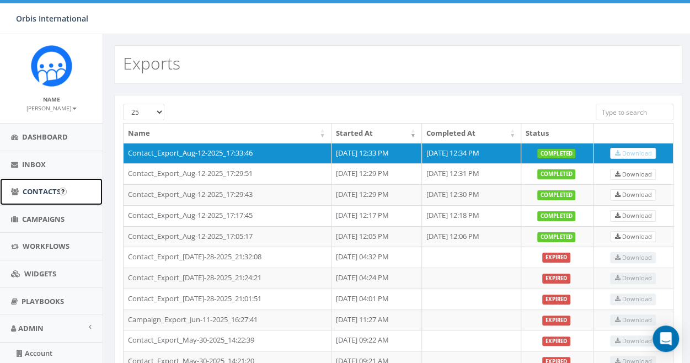
click at [42, 192] on span "Contacts" at bounding box center [42, 191] width 38 height 10
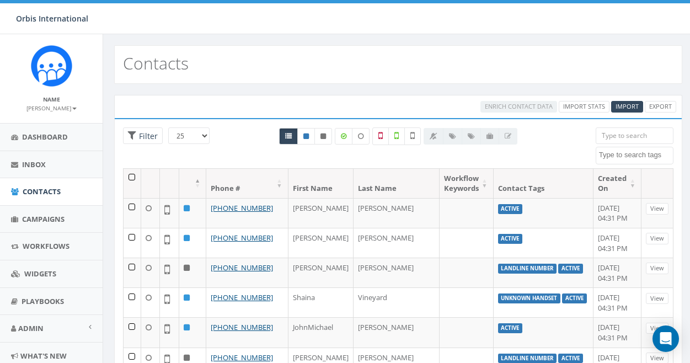
select select
click at [40, 191] on span "Contacts" at bounding box center [42, 191] width 38 height 10
select select
click at [625, 105] on span "Import" at bounding box center [626, 106] width 23 height 8
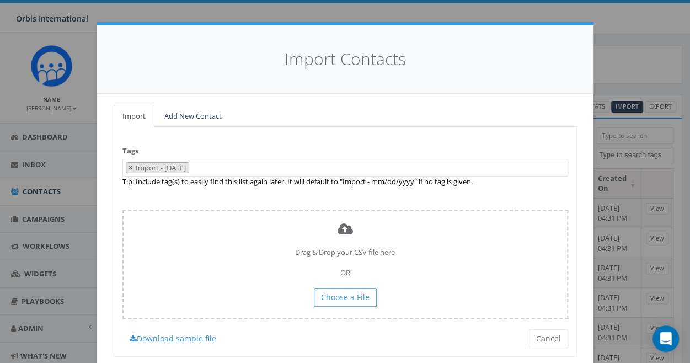
click at [128, 167] on span "×" at bounding box center [130, 168] width 4 height 10
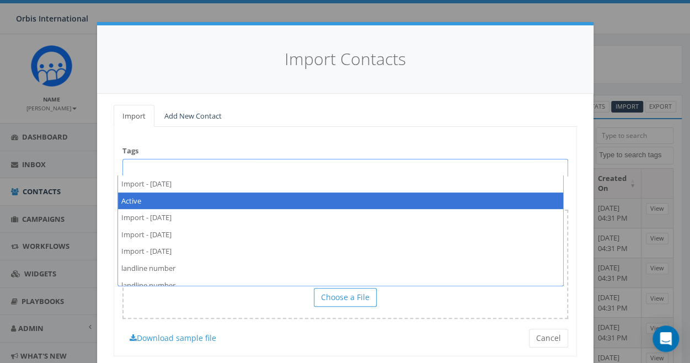
select select "Active"
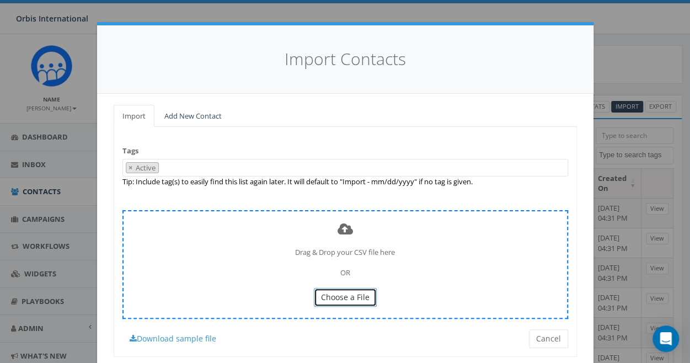
click at [335, 293] on span "Choose a File" at bounding box center [345, 297] width 49 height 10
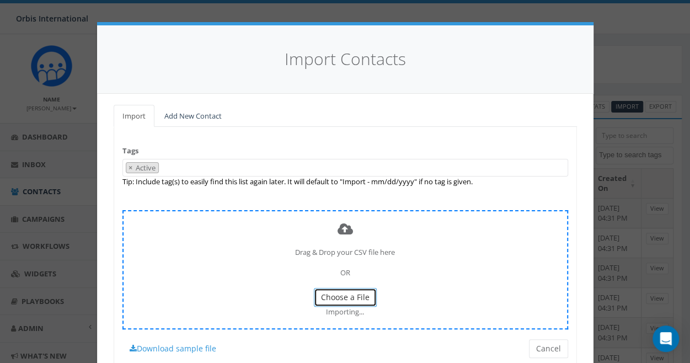
scroll to position [43, 0]
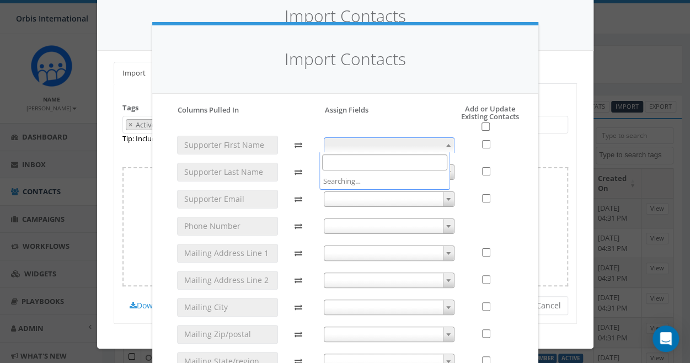
click at [443, 142] on span at bounding box center [448, 145] width 11 height 14
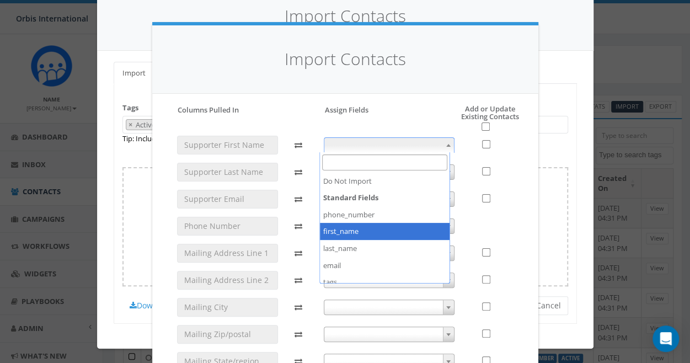
select select "first_name"
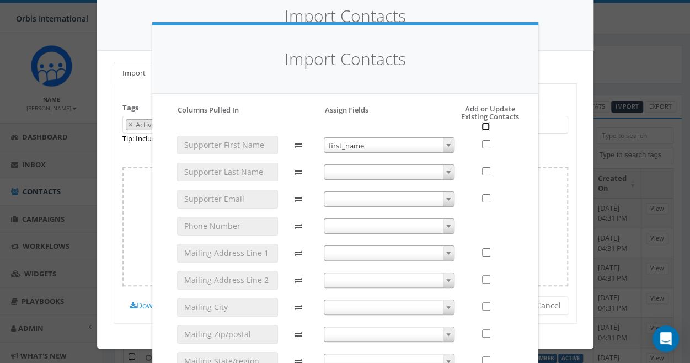
click at [482, 128] on input "checkbox" at bounding box center [485, 126] width 8 height 8
checkbox input "true"
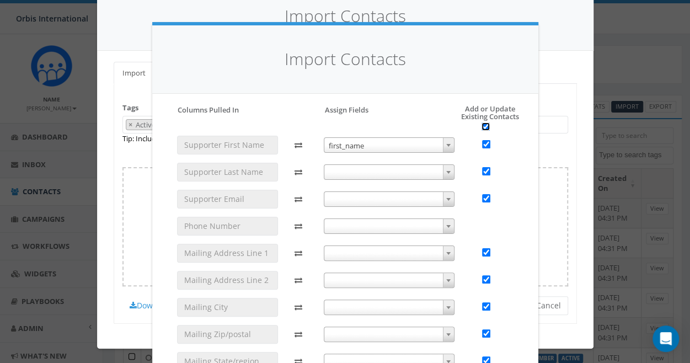
checkbox input "true"
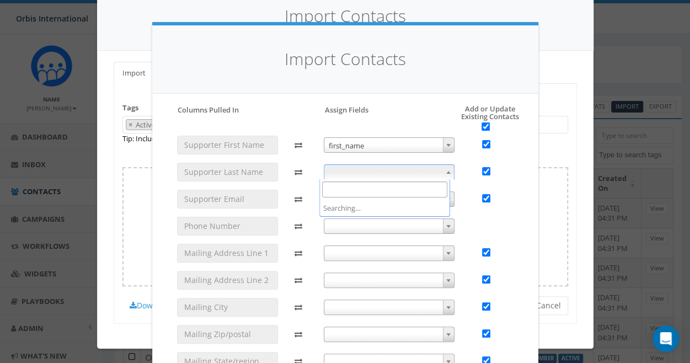
click at [443, 169] on span at bounding box center [448, 172] width 11 height 14
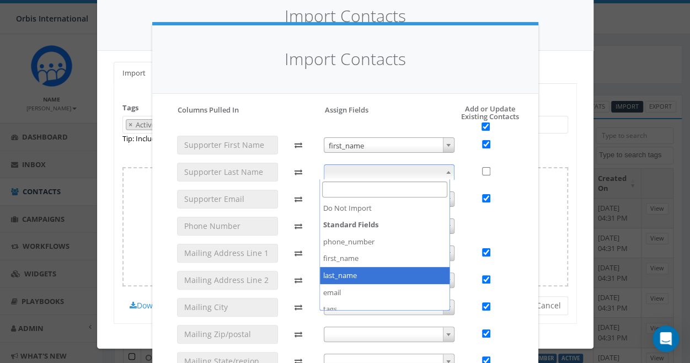
checkbox input "false"
select select "last_name"
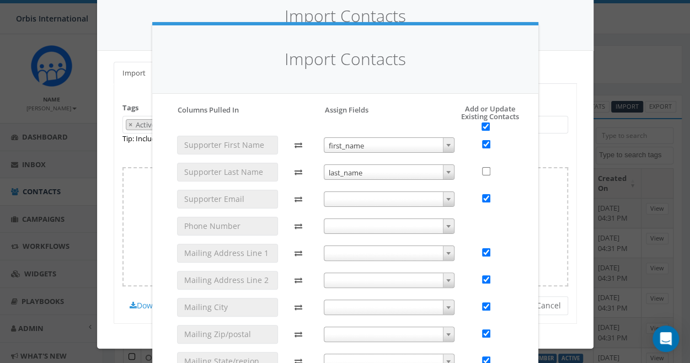
click at [445, 197] on span at bounding box center [448, 199] width 11 height 14
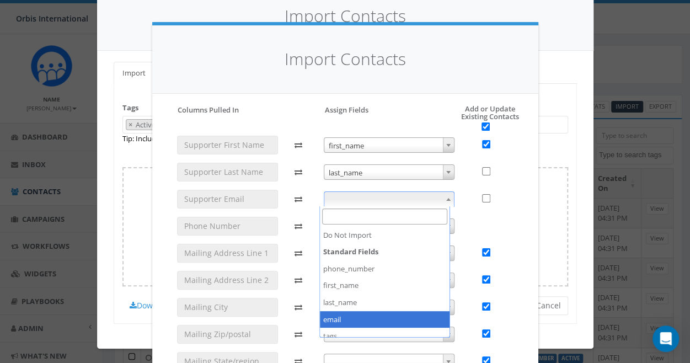
checkbox input "false"
select select "email"
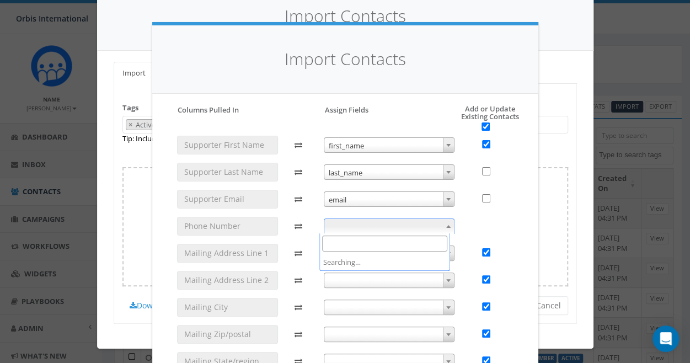
click at [443, 223] on span at bounding box center [448, 226] width 11 height 14
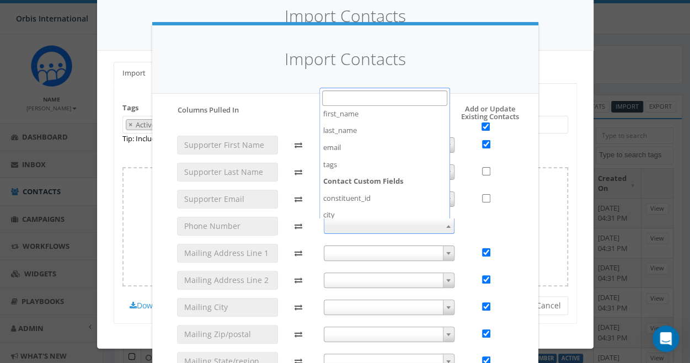
scroll to position [0, 0]
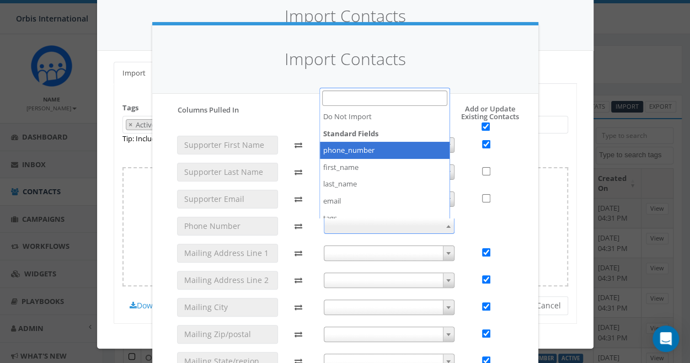
select select "phone_number"
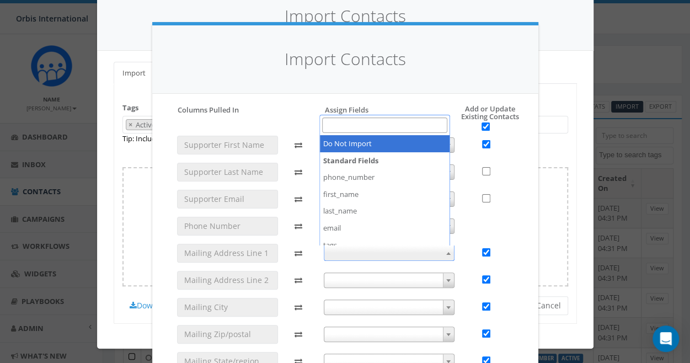
click at [446, 252] on b at bounding box center [448, 253] width 4 height 3
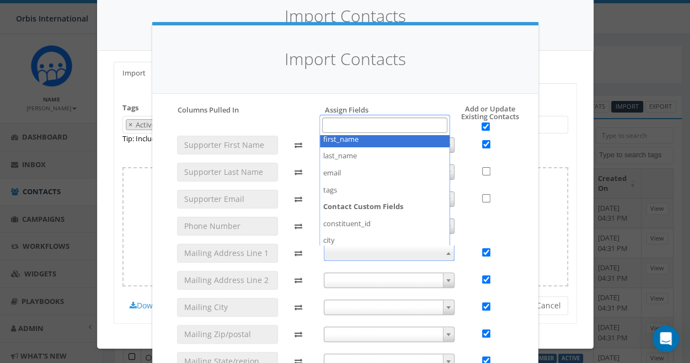
scroll to position [109, 0]
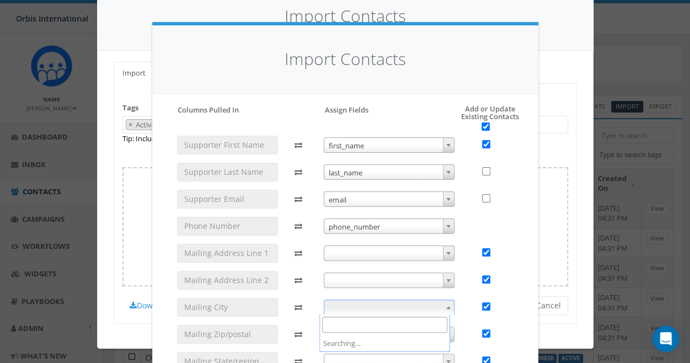
click at [443, 305] on span at bounding box center [448, 307] width 11 height 14
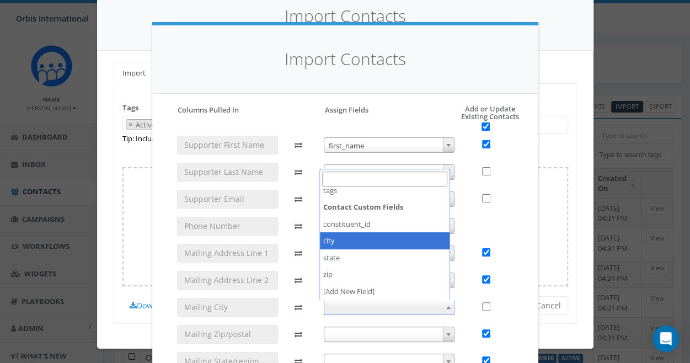
checkbox input "false"
select select "city"
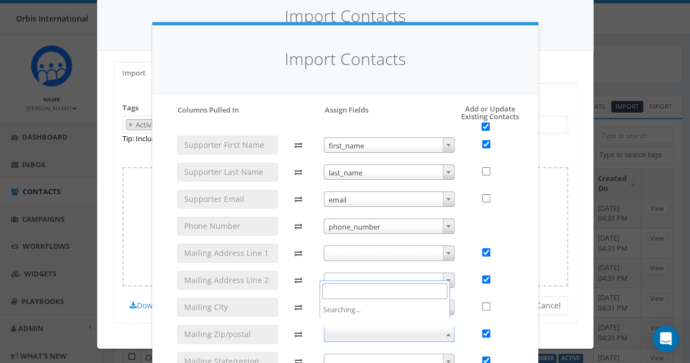
click at [443, 330] on span at bounding box center [448, 334] width 11 height 14
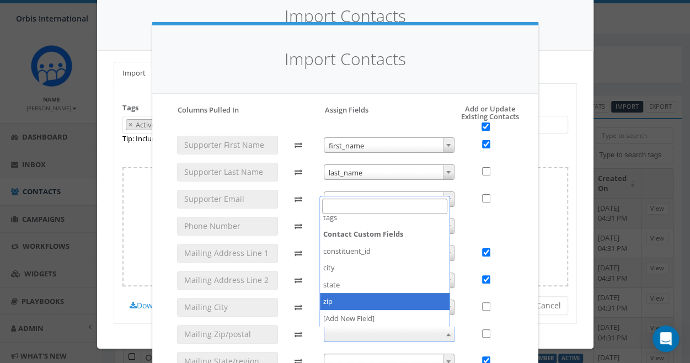
checkbox input "false"
select select "zip"
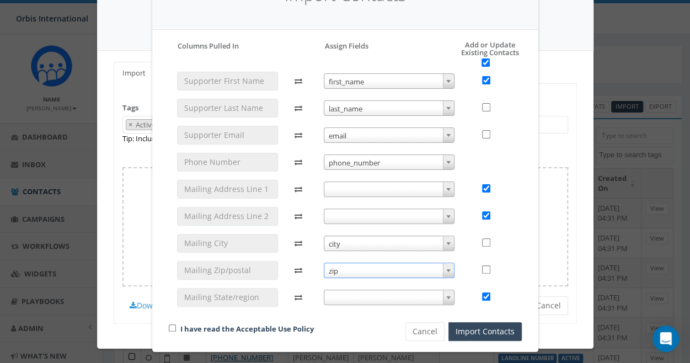
scroll to position [68, 0]
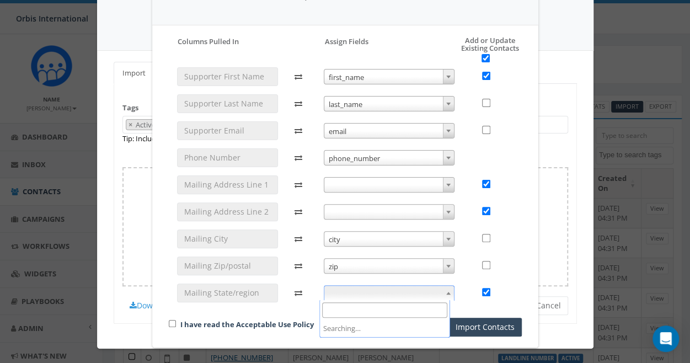
click at [447, 289] on span at bounding box center [448, 293] width 11 height 14
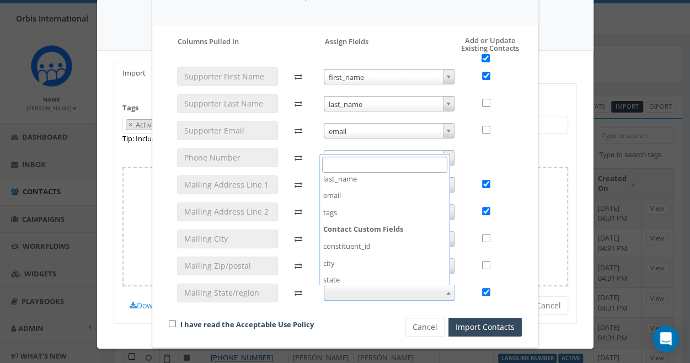
scroll to position [109, 0]
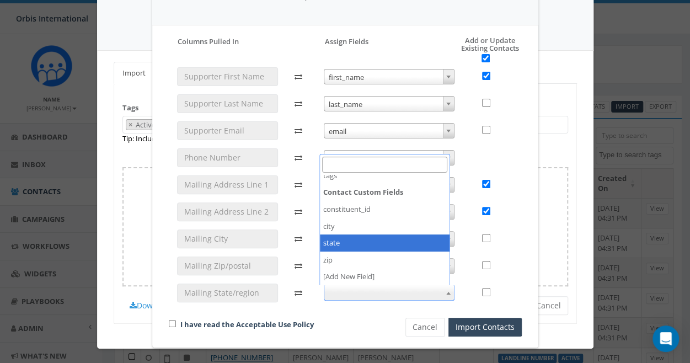
checkbox input "false"
select select "state"
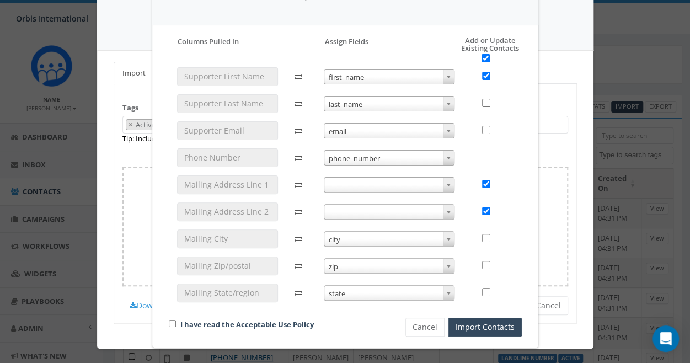
click at [513, 188] on div at bounding box center [492, 188] width 59 height 243
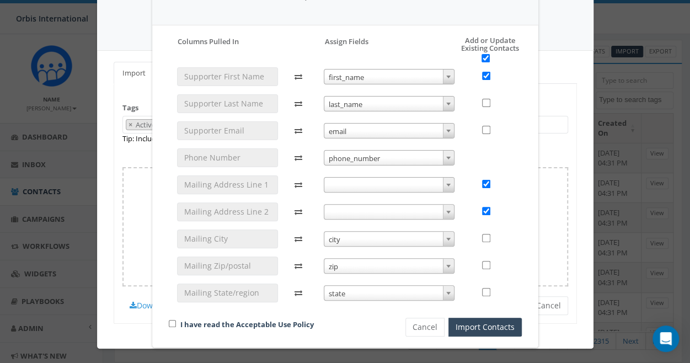
scroll to position [77, 0]
click at [170, 321] on input "checkbox" at bounding box center [172, 323] width 7 height 7
checkbox input "true"
click at [482, 237] on input "checkbox" at bounding box center [486, 238] width 8 height 8
checkbox input "true"
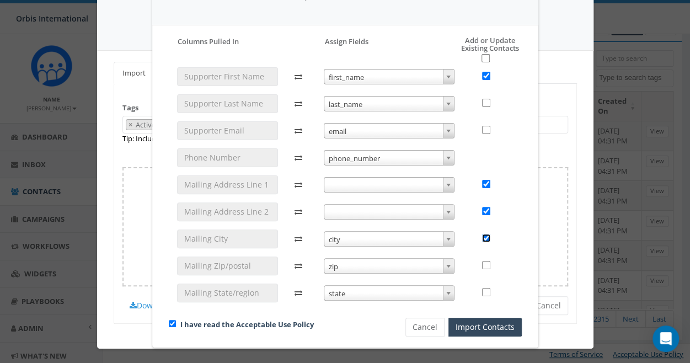
checkbox input "false"
click at [484, 265] on input "checkbox" at bounding box center [486, 265] width 8 height 8
checkbox input "true"
click at [481, 60] on input "checkbox" at bounding box center [485, 58] width 8 height 8
checkbox input "true"
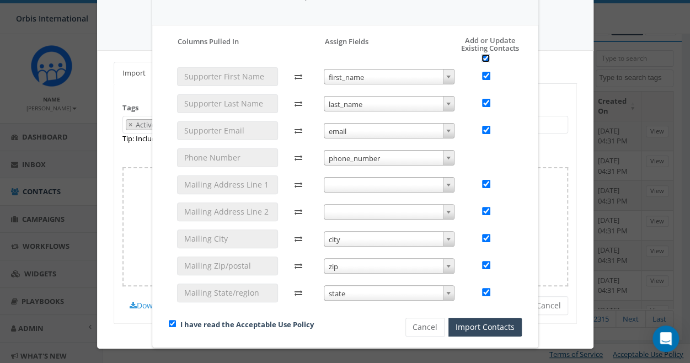
checkbox input "true"
click at [478, 326] on button "Import Contacts" at bounding box center [484, 327] width 73 height 19
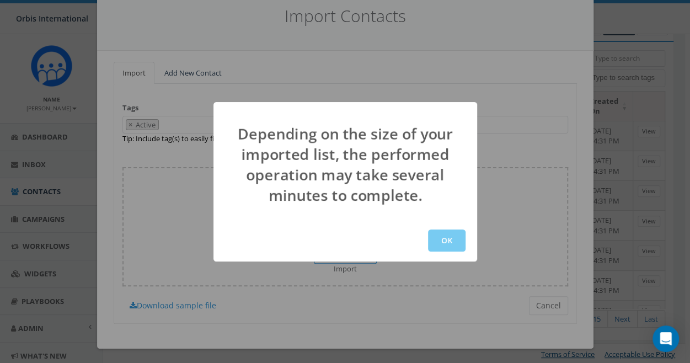
click at [444, 231] on button "OK" at bounding box center [446, 240] width 37 height 22
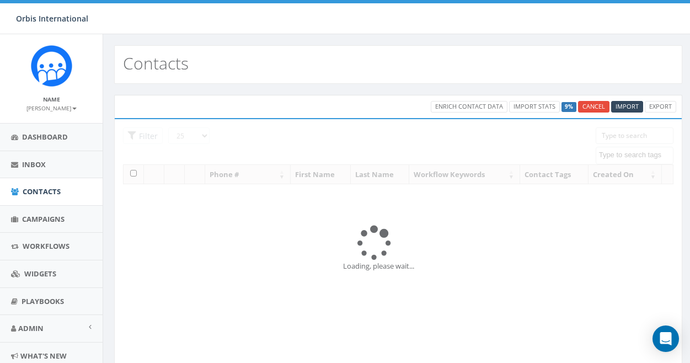
select select
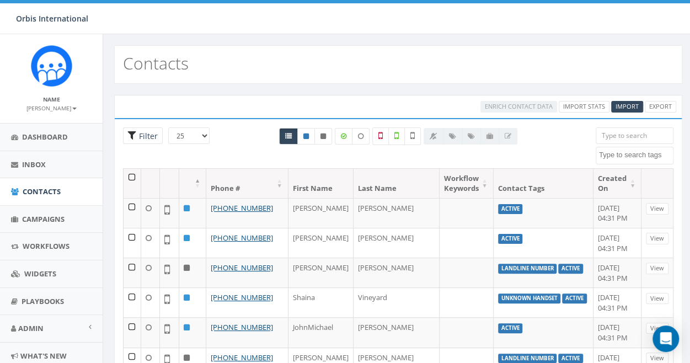
click at [144, 134] on span "Filter" at bounding box center [147, 136] width 22 height 10
radio input "true"
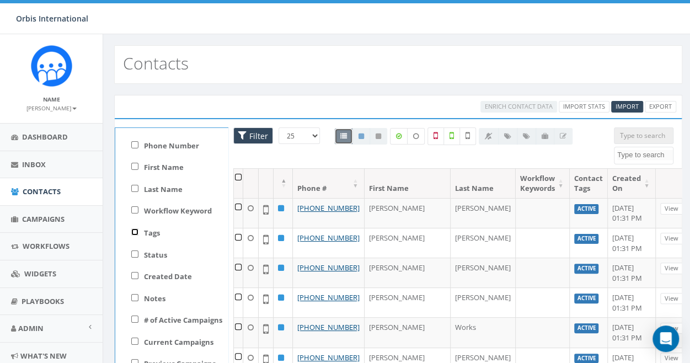
click at [136, 232] on input "Tags" at bounding box center [134, 231] width 7 height 7
checkbox input "true"
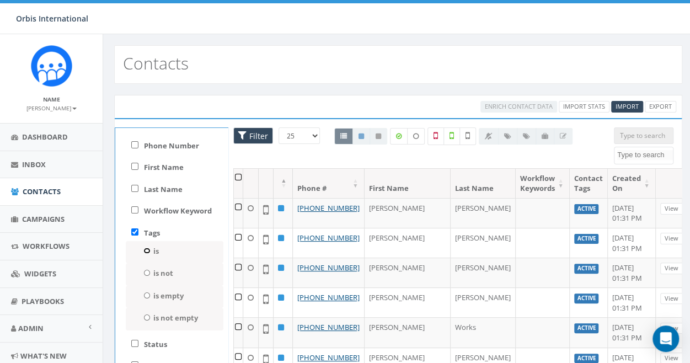
click at [146, 249] on input "is" at bounding box center [146, 251] width 7 height 6
radio input "true"
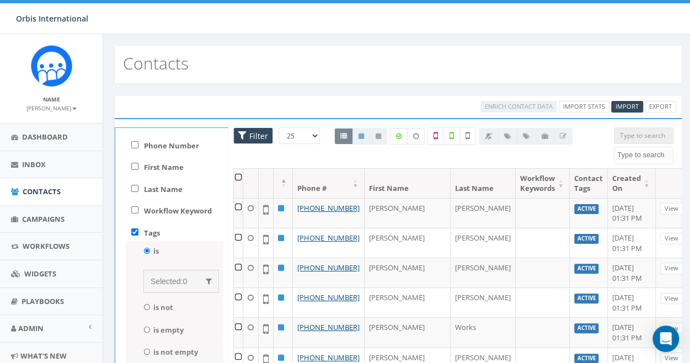
click at [169, 277] on span "Selected:" at bounding box center [167, 281] width 32 height 9
click at [164, 309] on input "search" at bounding box center [181, 306] width 61 height 17
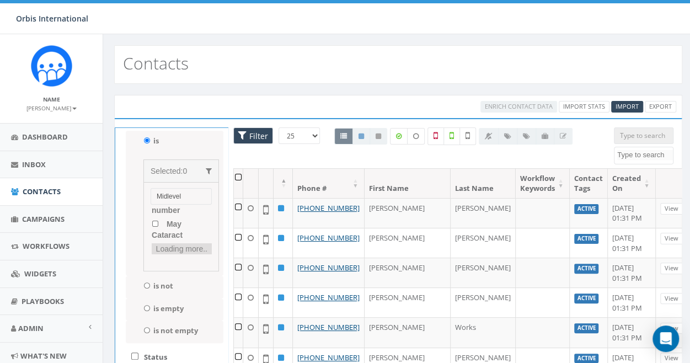
scroll to position [103, 0]
click at [181, 194] on input "Midlevel" at bounding box center [181, 196] width 61 height 17
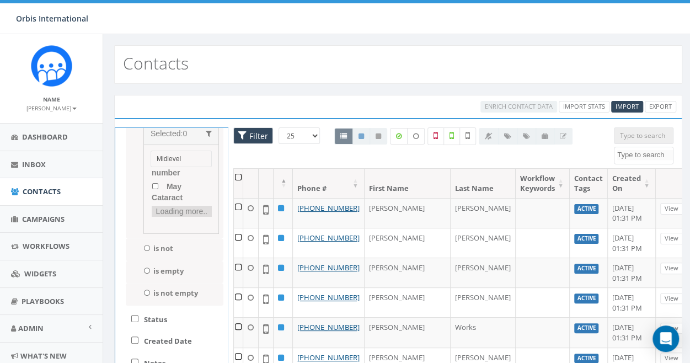
scroll to position [165, 0]
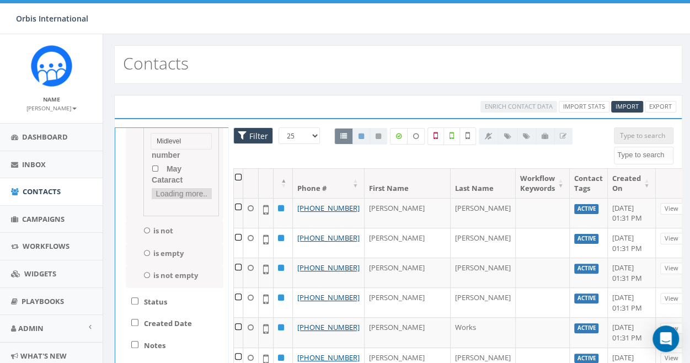
type input "Midlevel"
click at [135, 299] on input "Status" at bounding box center [134, 300] width 7 height 7
checkbox input "true"
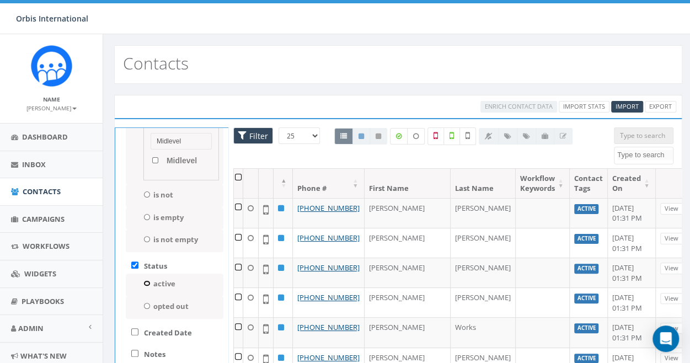
click at [145, 282] on input "active" at bounding box center [146, 283] width 7 height 6
radio input "true"
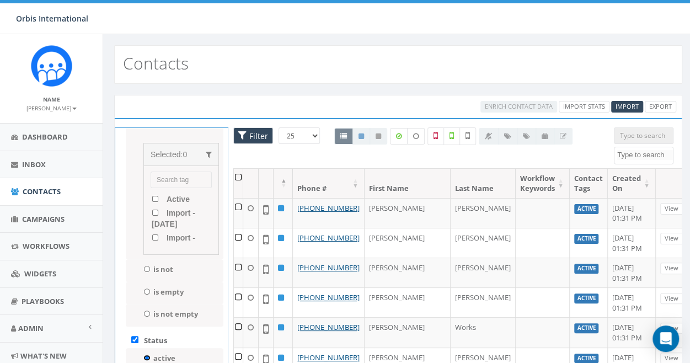
scroll to position [110, 0]
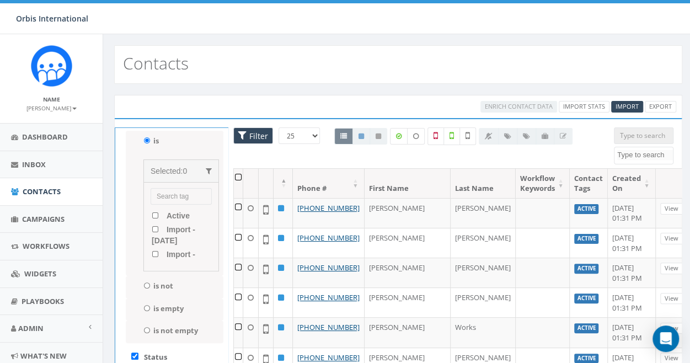
click at [162, 191] on input "search" at bounding box center [181, 196] width 61 height 17
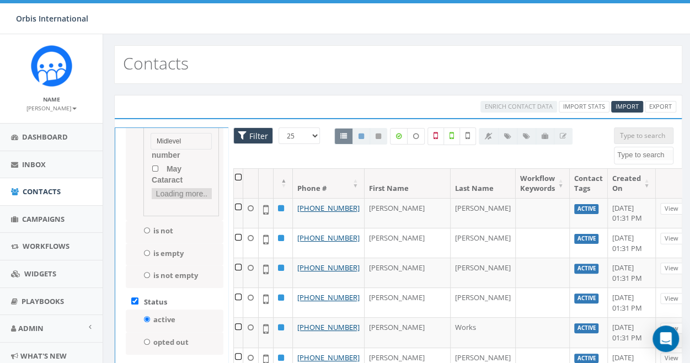
scroll to position [103, 0]
type input "Midlevel"
click at [167, 206] on div "Midlevel Active Import - 05/07/2025 Import - 05/30/2025 landline number May Cat…" at bounding box center [181, 171] width 76 height 89
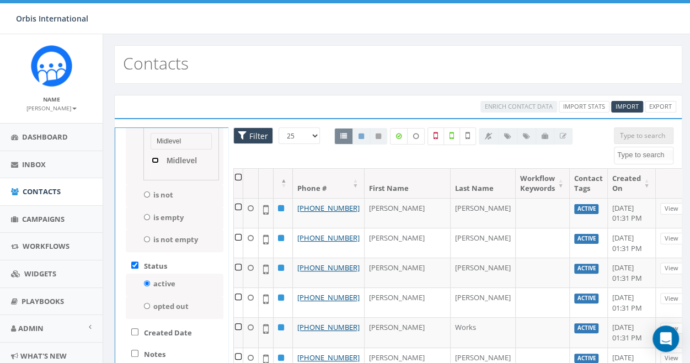
click at [153, 160] on input "Midlevel" at bounding box center [155, 160] width 7 height 6
checkbox input "true"
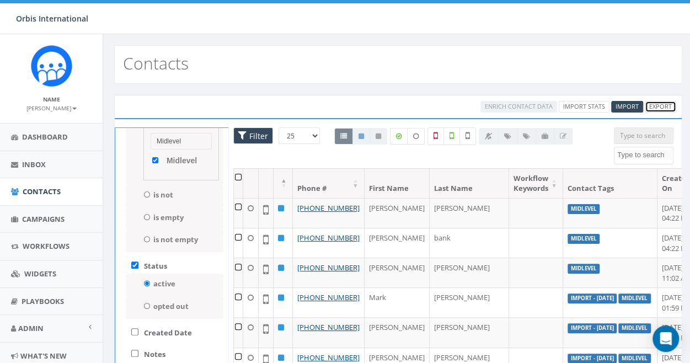
click at [655, 104] on link "Export" at bounding box center [660, 107] width 31 height 12
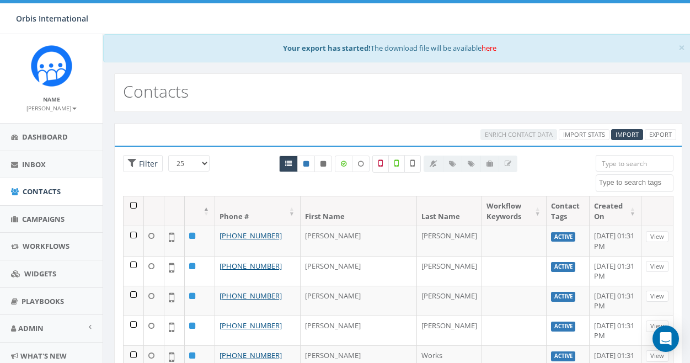
select select
click at [659, 130] on link "Export" at bounding box center [660, 135] width 31 height 12
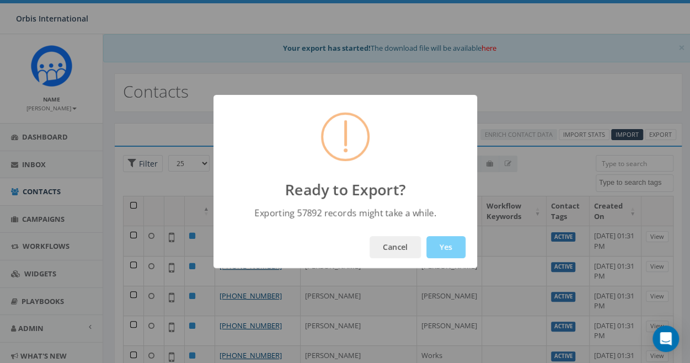
click at [530, 97] on div "Ready to Export? Exporting 57892 records might take a while. Cancel Yes" at bounding box center [345, 181] width 690 height 363
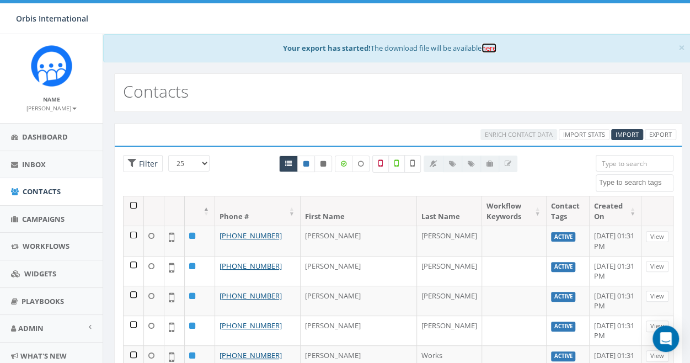
click at [489, 47] on link "here" at bounding box center [488, 48] width 15 height 10
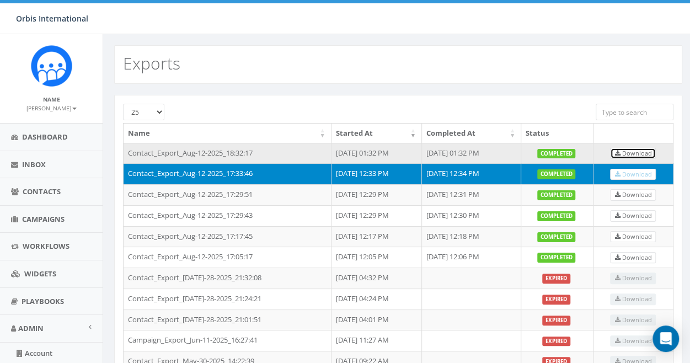
click at [641, 151] on span "Download" at bounding box center [632, 153] width 37 height 8
